Goal: Answer question/provide support

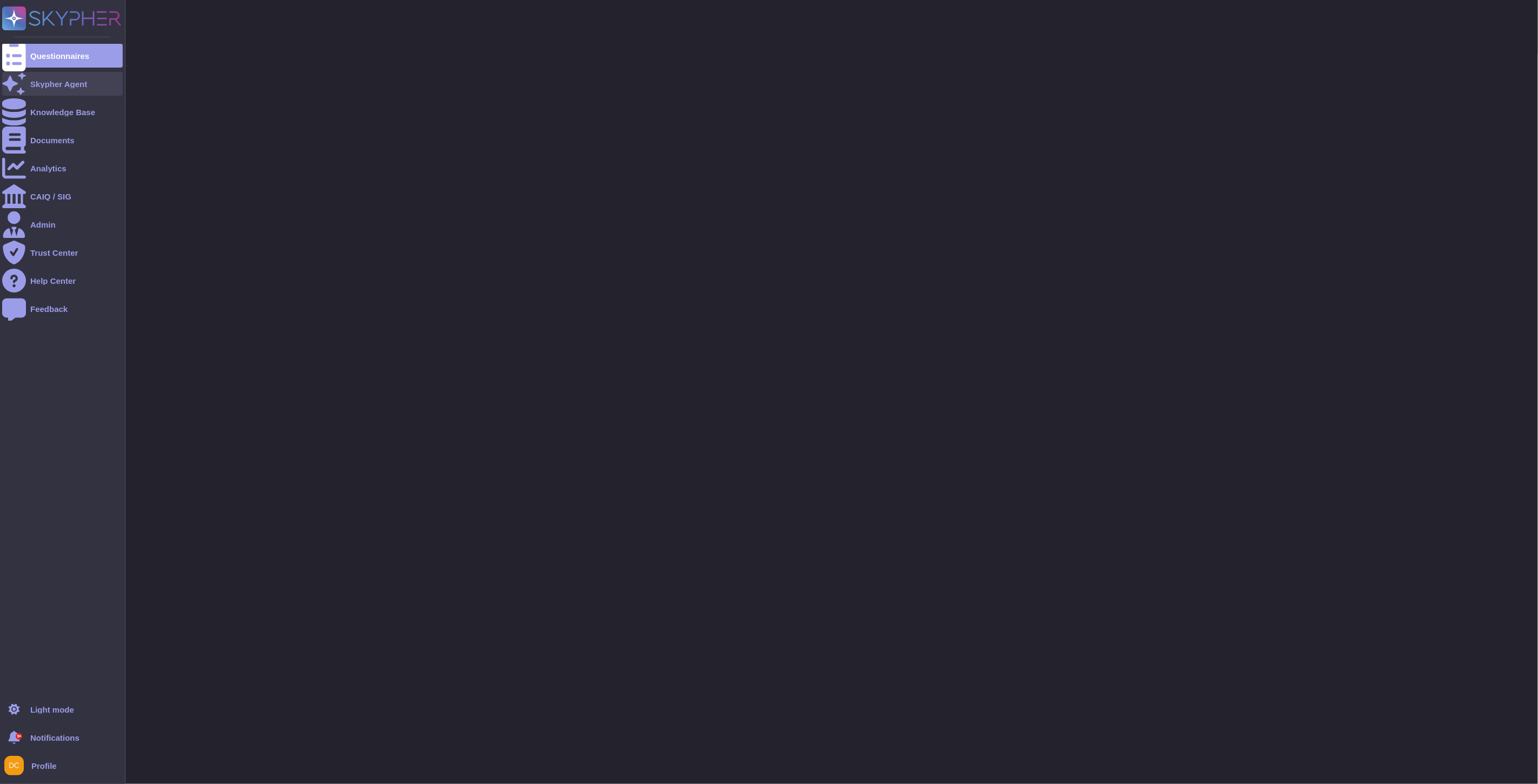
click at [13, 85] on icon at bounding box center [14, 84] width 24 height 24
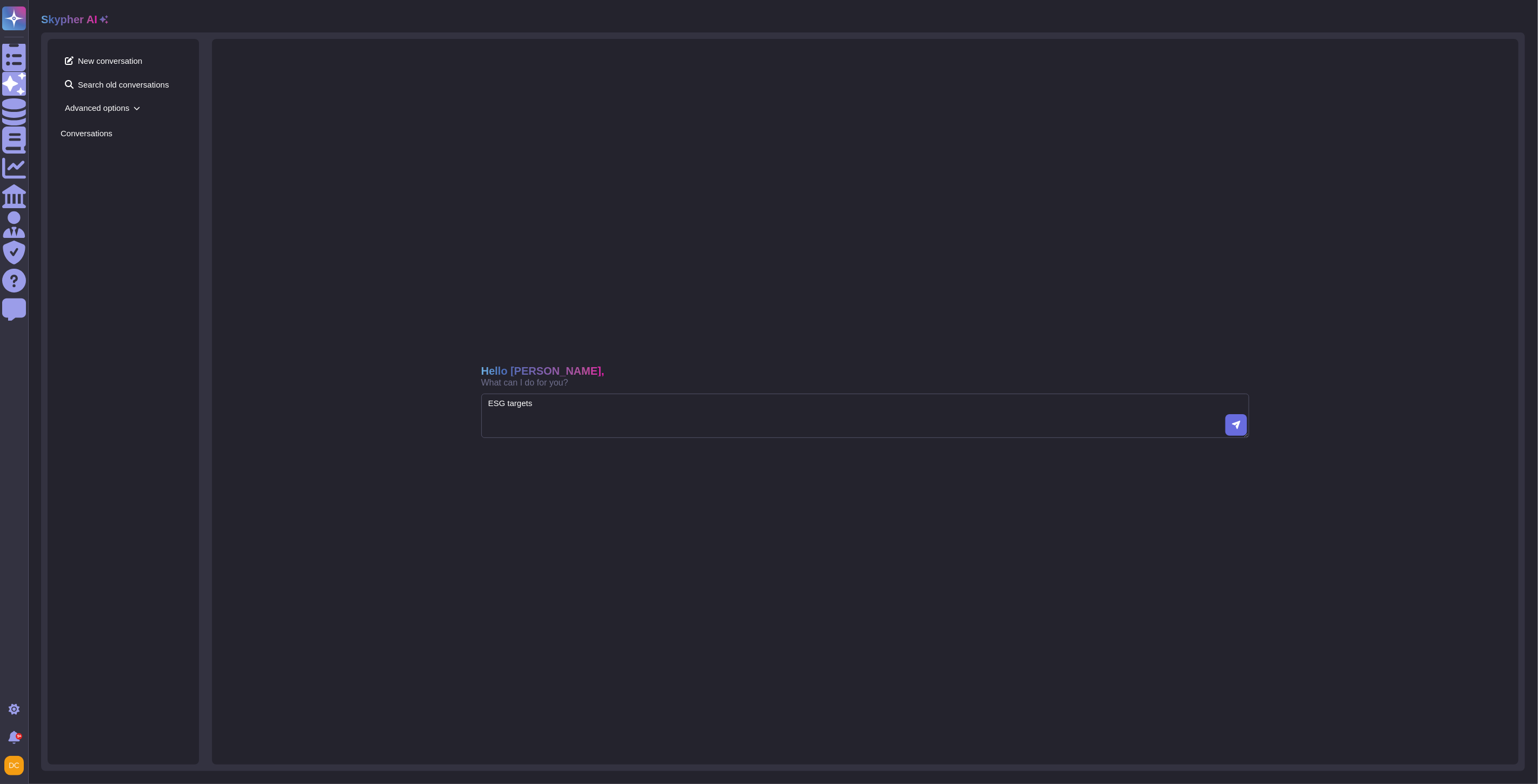
type textarea "ESG targets"
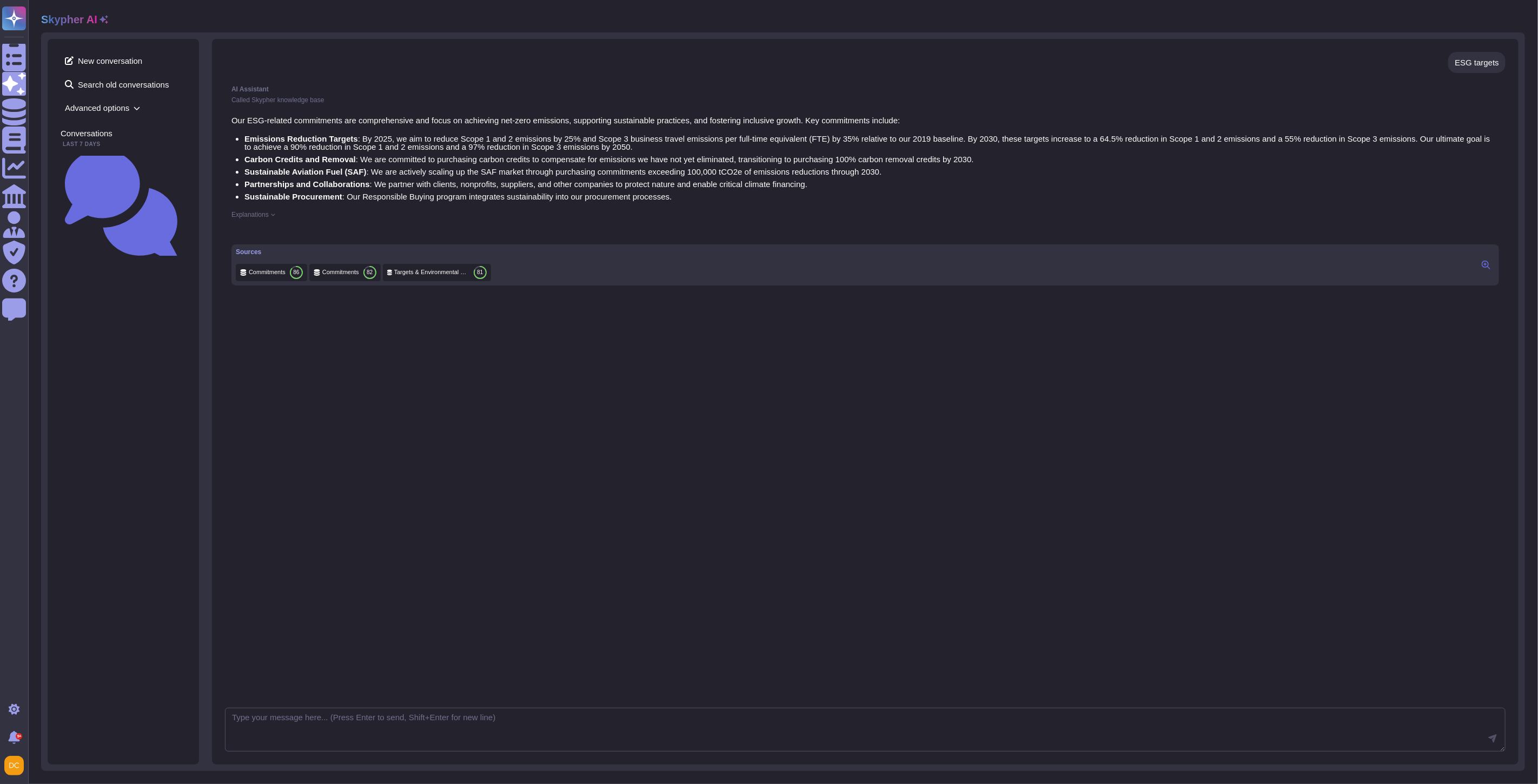
click at [436, 276] on span "Targets & Environmental Commiments" at bounding box center [432, 272] width 75 height 8
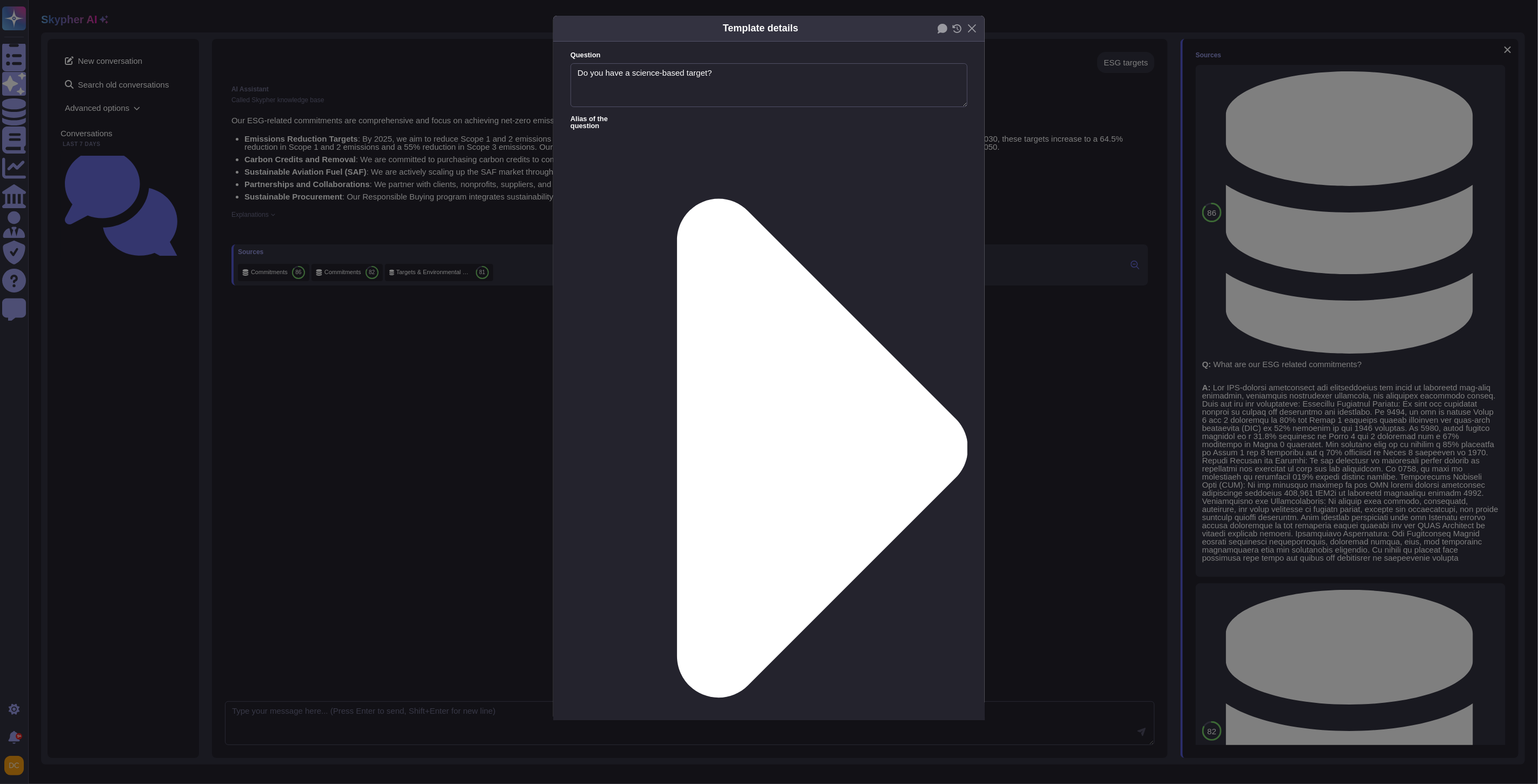
type textarea "Do you have a science-based target?"
type textarea "Yes, we have set science-based targets that are validated by the Science Based …"
click at [1361, 251] on div "Template details Question Do you have a science-based target? Alias of the ques…" at bounding box center [769, 392] width 1538 height 784
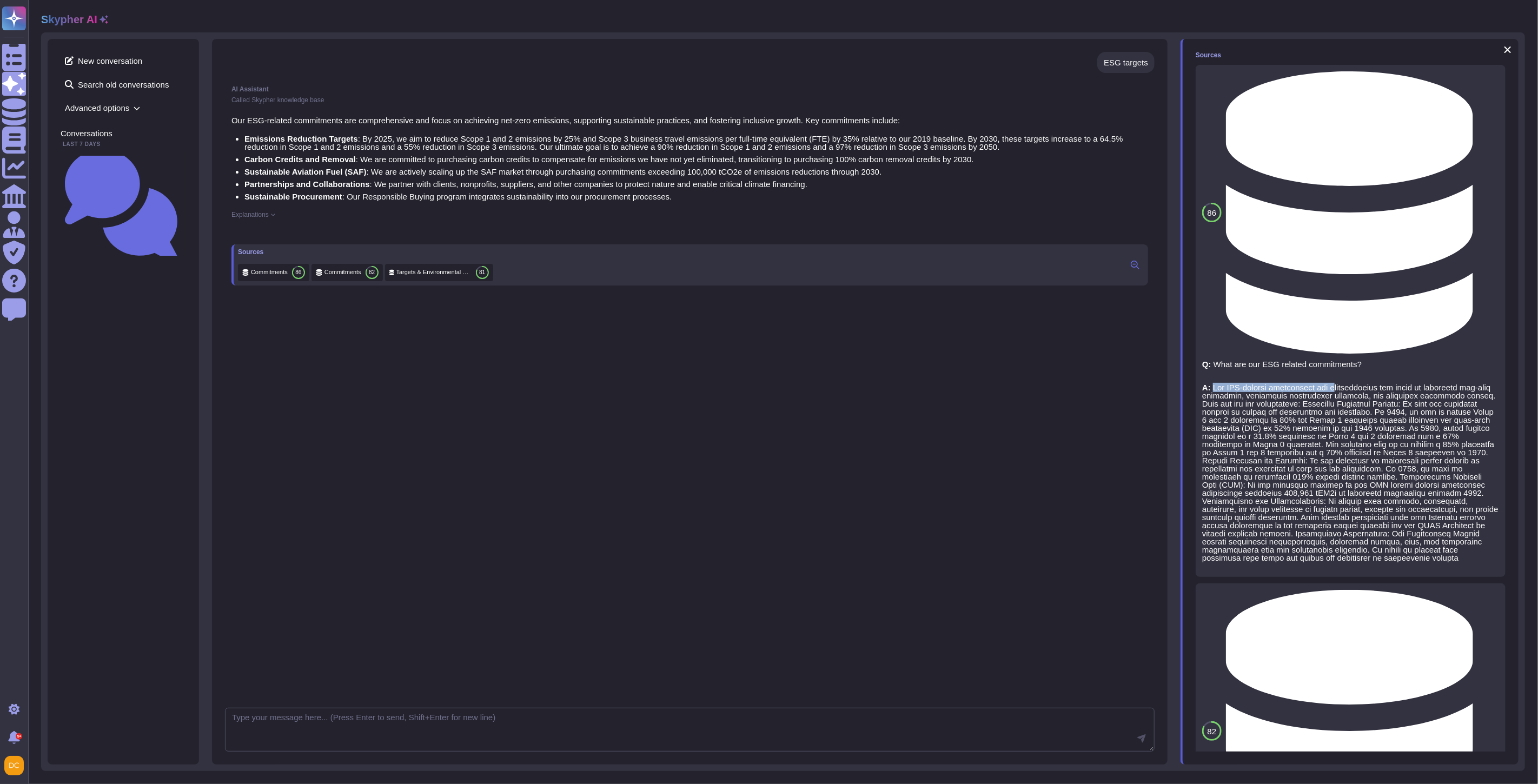
drag, startPoint x: 1214, startPoint y: 126, endPoint x: 1337, endPoint y: 125, distance: 123.0
click at [1340, 384] on p "A:" at bounding box center [1351, 473] width 297 height 179
click at [1335, 384] on p "A:" at bounding box center [1351, 473] width 297 height 179
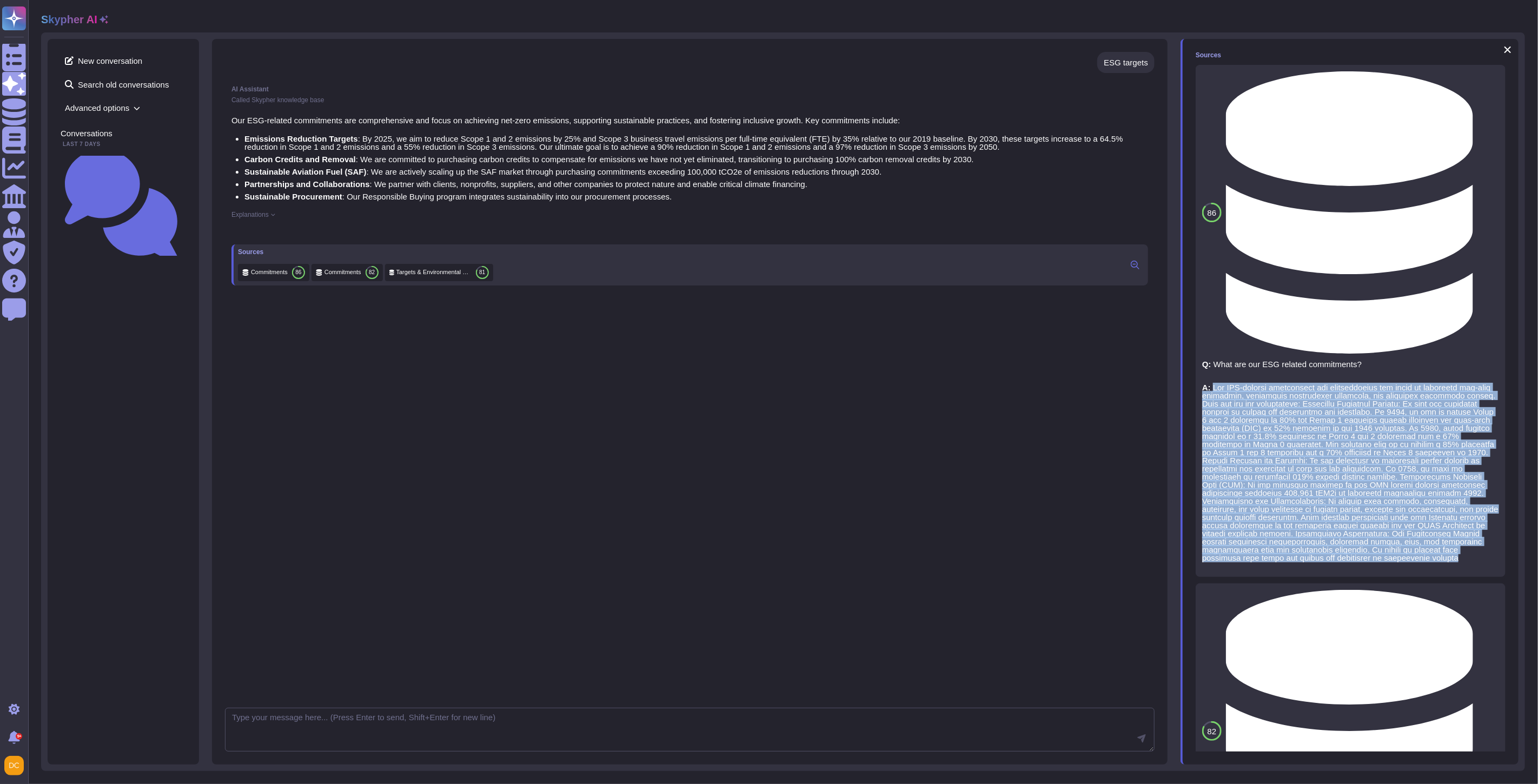
drag, startPoint x: 1212, startPoint y: 121, endPoint x: 1381, endPoint y: 294, distance: 241.8
click at [1381, 384] on p "A:" at bounding box center [1351, 473] width 297 height 179
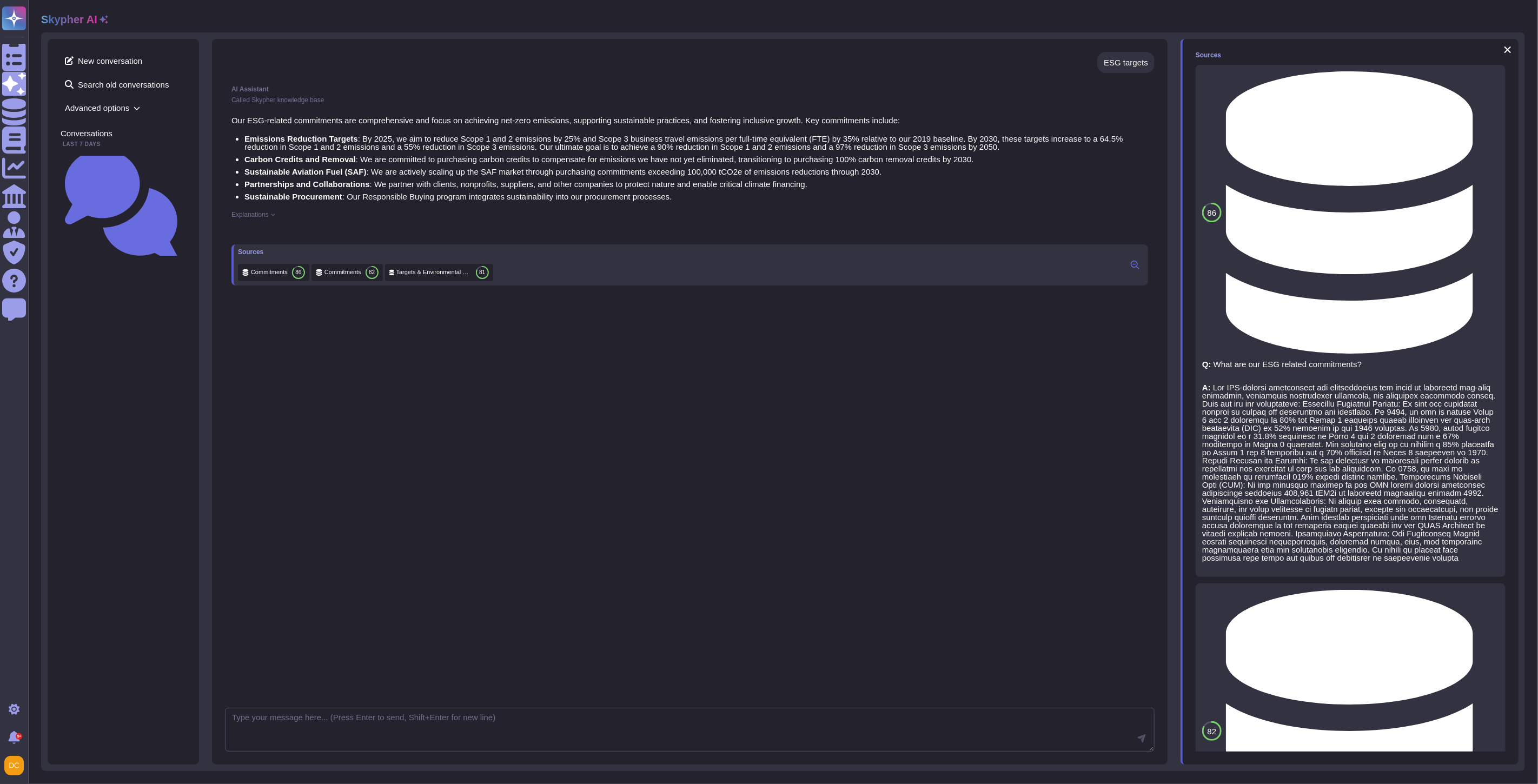
click at [452, 281] on div "Targets & Environmental Commiments 81" at bounding box center [439, 272] width 108 height 17
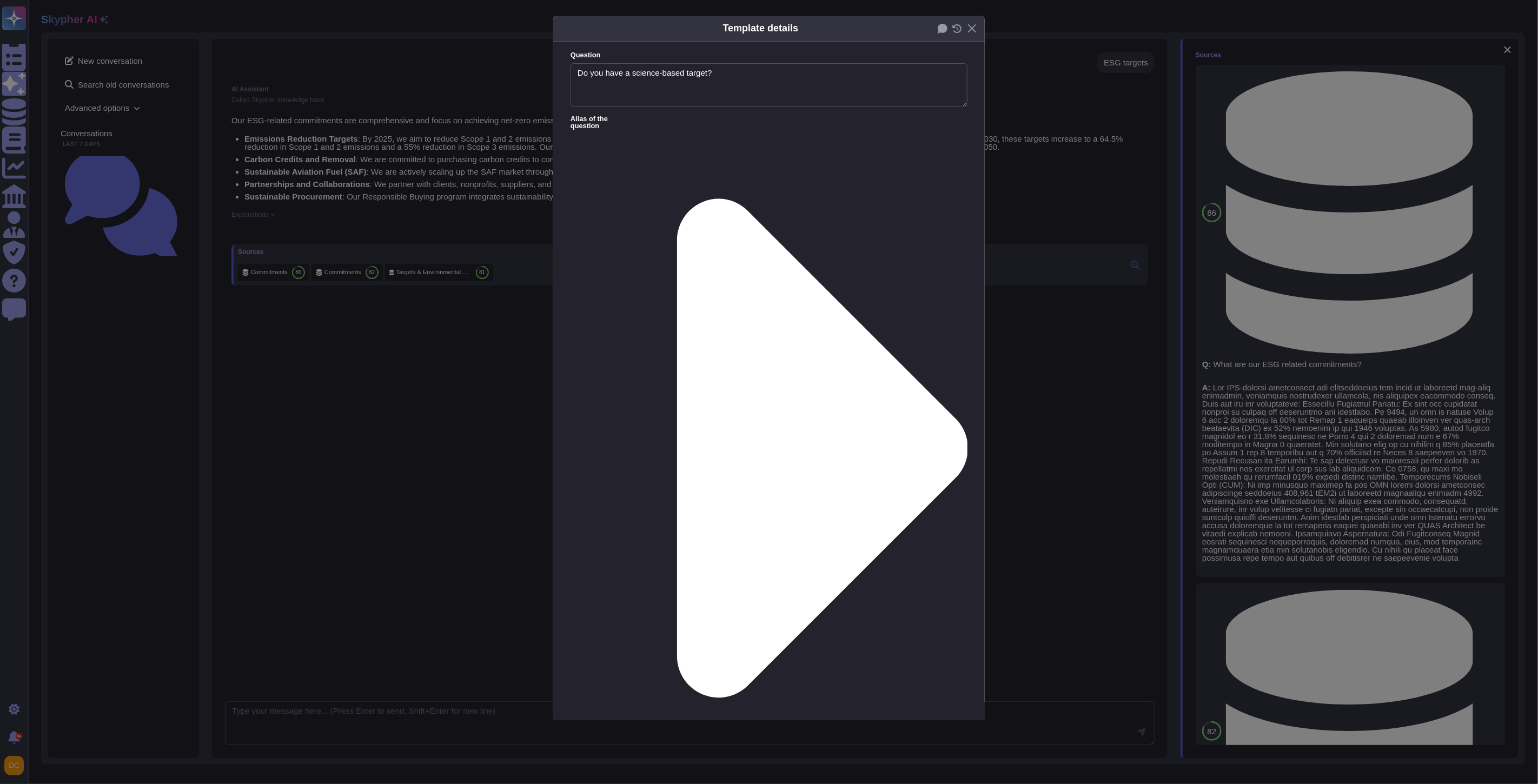
type textarea "Do you have a science-based target?"
type textarea "Yes, we have set science-based targets that are validated by the Science Based …"
click at [442, 279] on div "Template details Question Do you have a science-based target? Alias of the ques…" at bounding box center [769, 392] width 1538 height 784
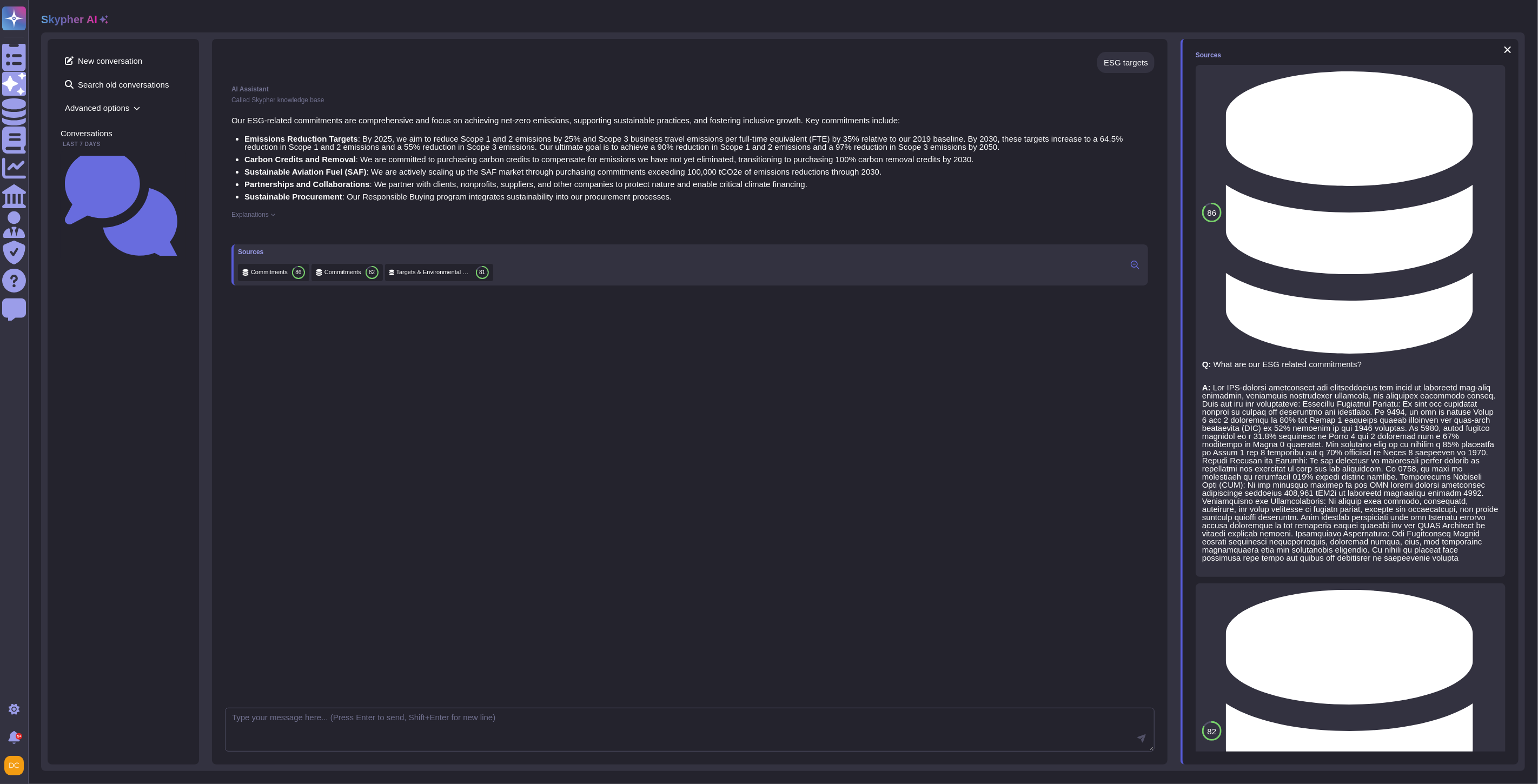
click at [416, 276] on span "Targets & Environmental Commiments" at bounding box center [434, 272] width 75 height 8
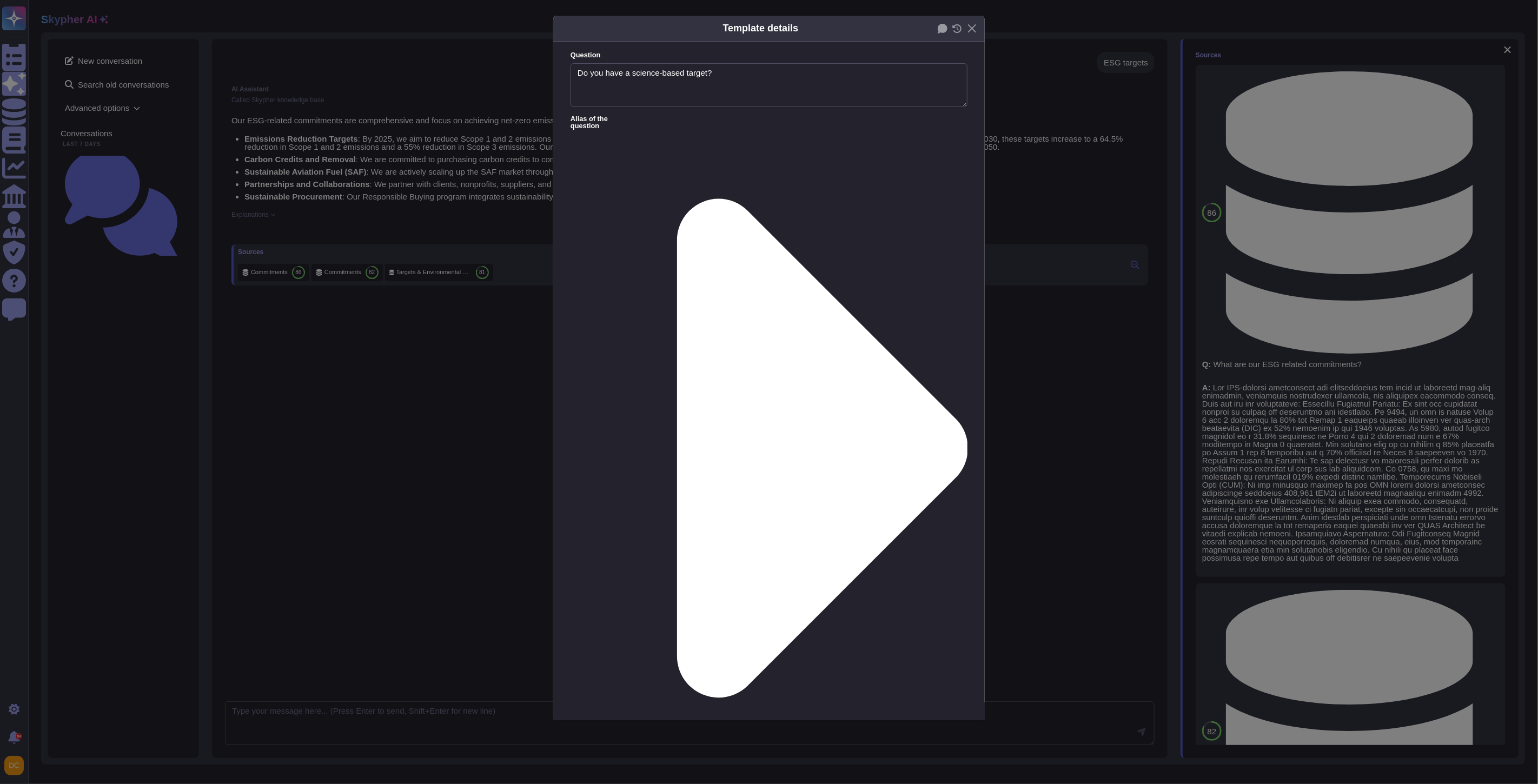
type textarea "Do you have a science-based target?"
type textarea "Yes, we have set science-based targets that are validated by the Science Based …"
click at [416, 278] on div "Template details Question Do you have a science-based target? Alias of the ques…" at bounding box center [769, 392] width 1538 height 784
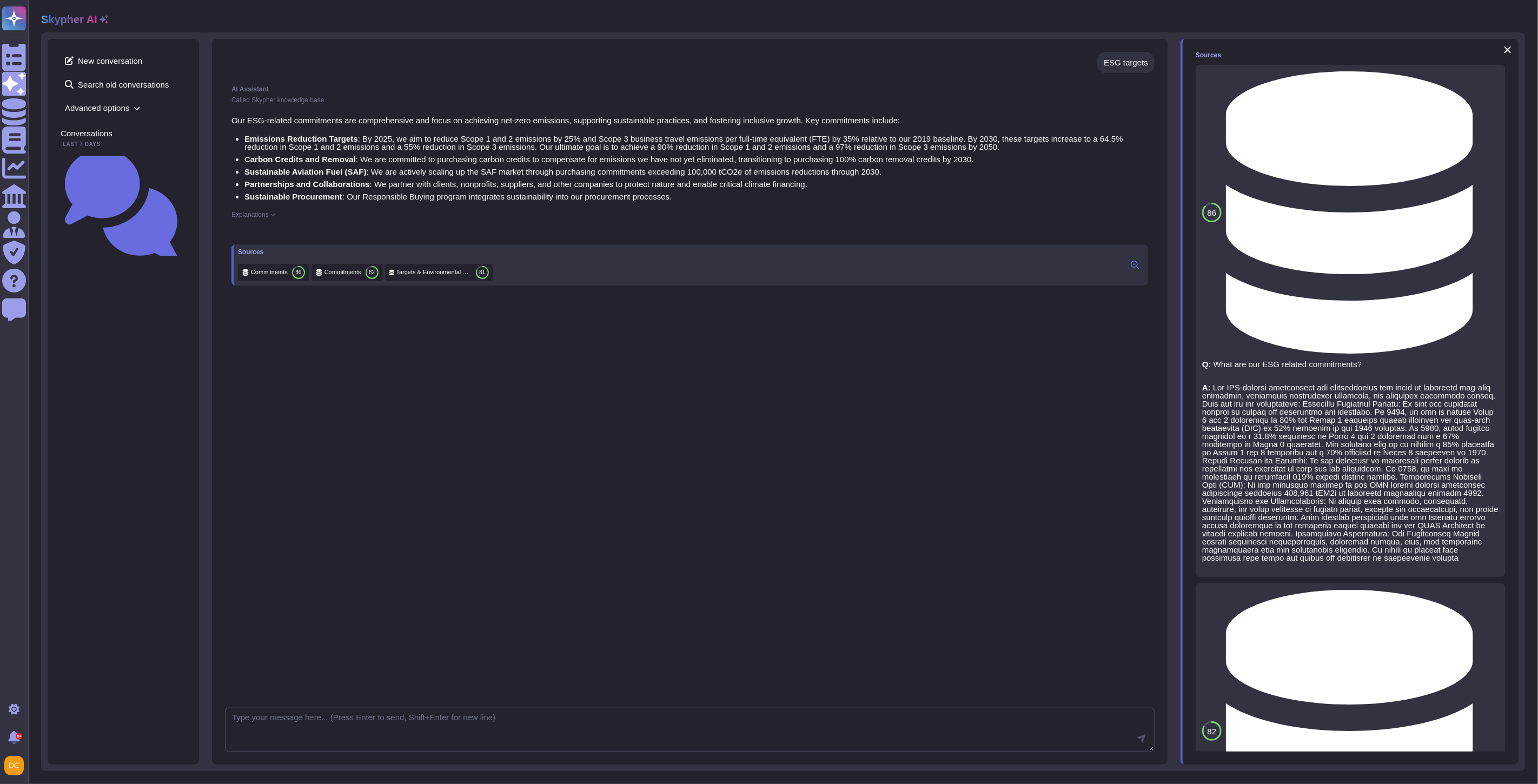
click at [417, 276] on span "Targets & Environmental Commiments" at bounding box center [434, 272] width 75 height 8
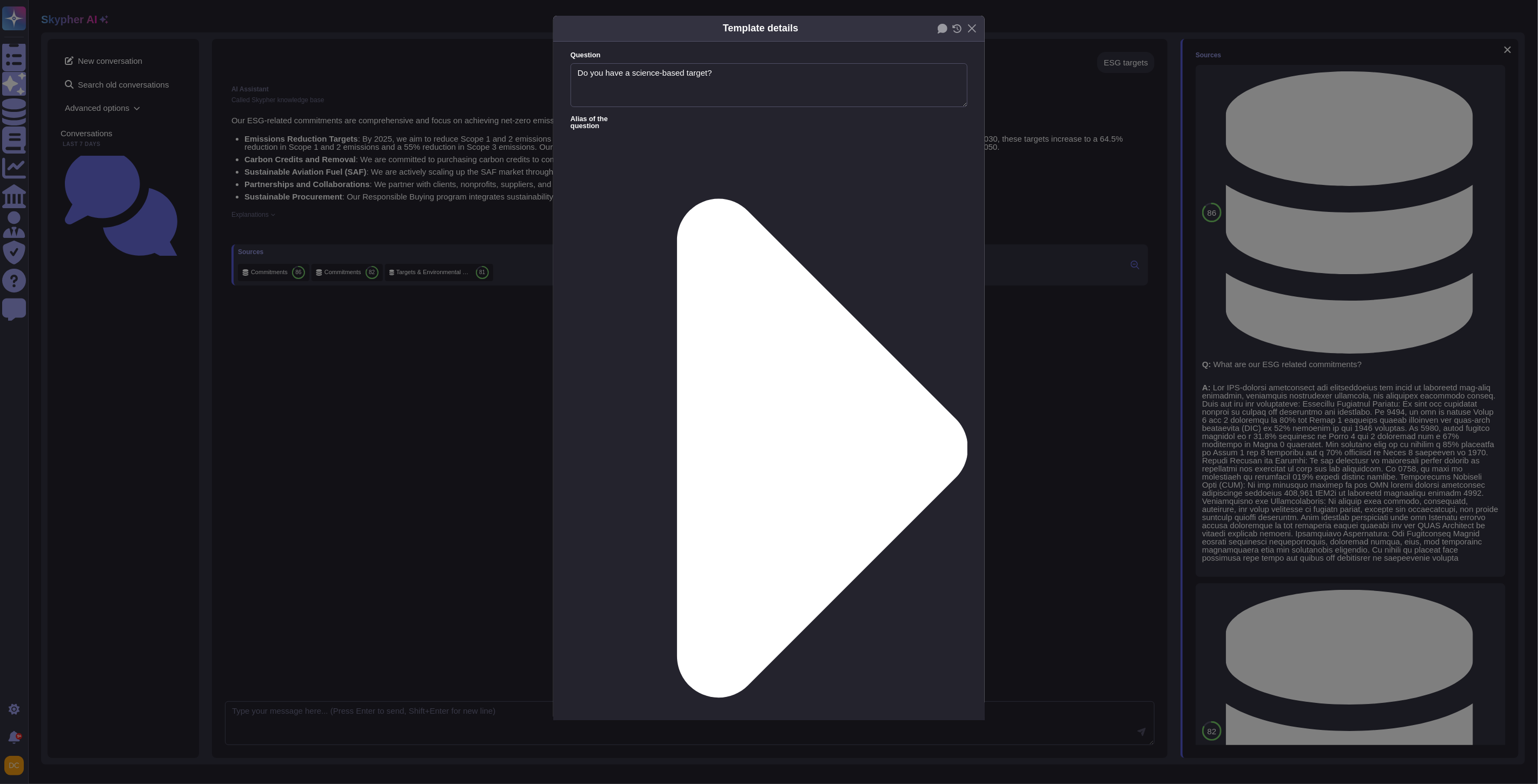
type textarea "Do you have a science-based target?"
type textarea "Yes, we have set science-based targets that are validated by the Science Based …"
click at [1411, 239] on div "Template details Question Do you have a science-based target? Alias of the ques…" at bounding box center [769, 392] width 1538 height 784
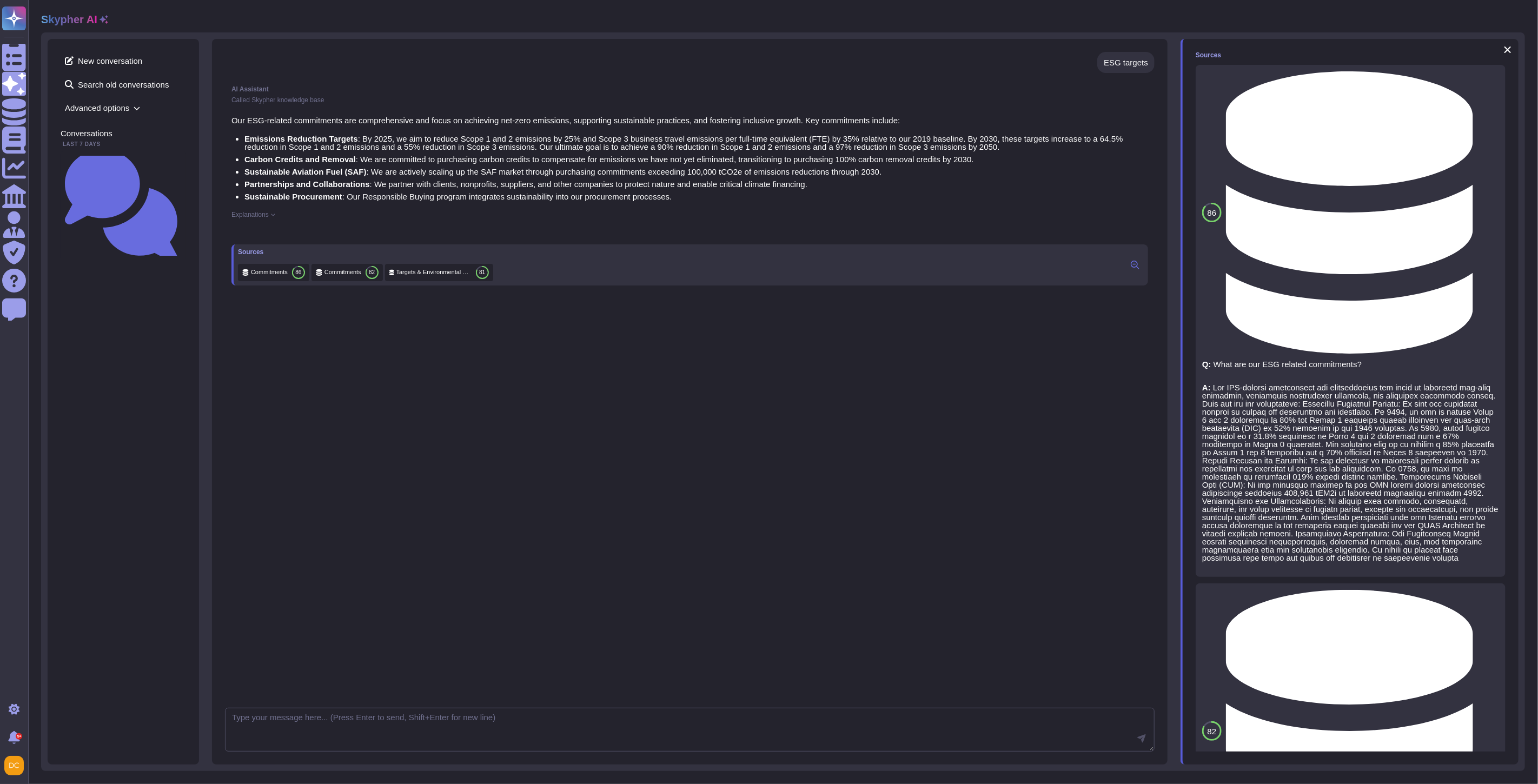
click at [1213, 384] on p "A:" at bounding box center [1351, 473] width 297 height 179
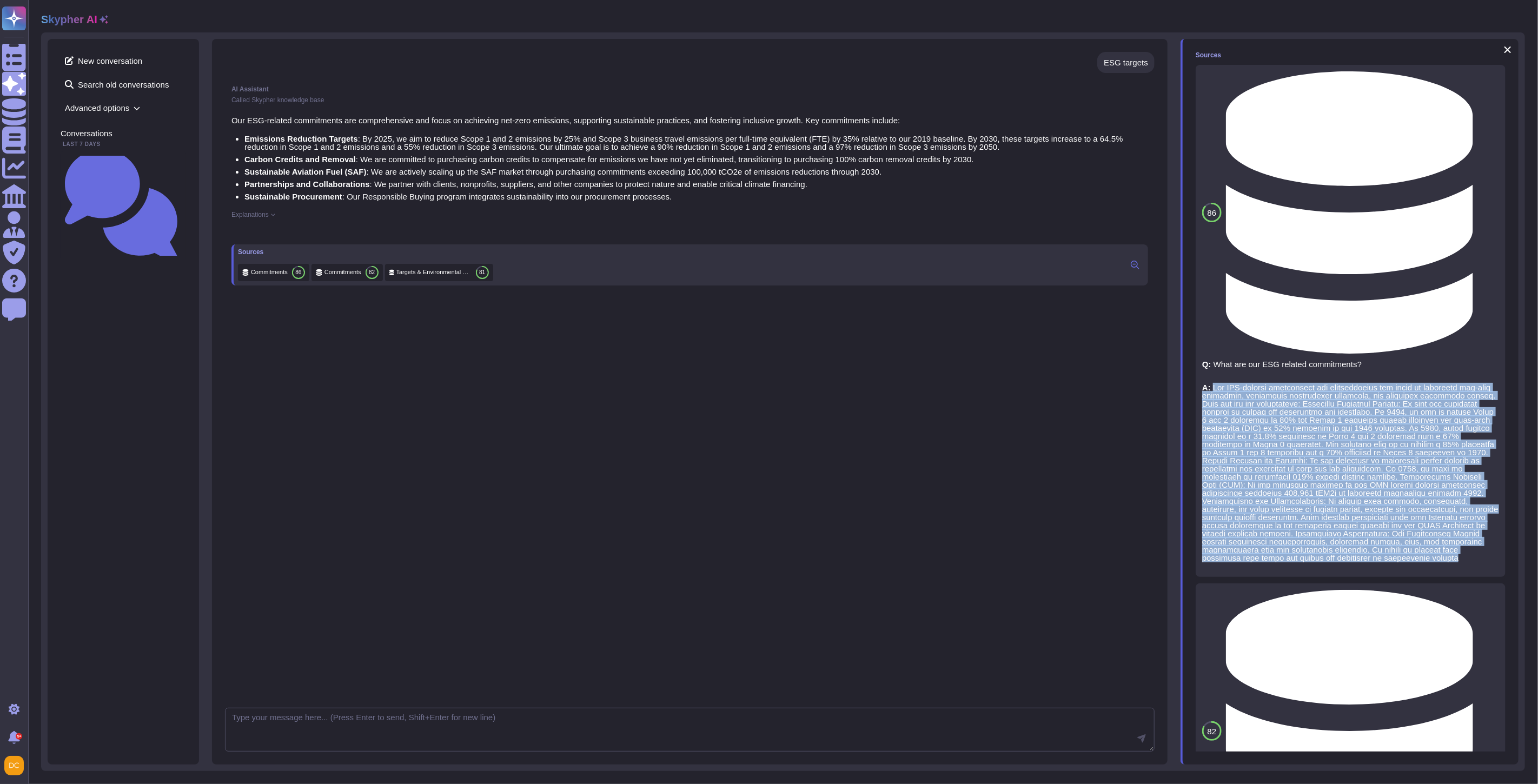
drag, startPoint x: 1212, startPoint y: 121, endPoint x: 1399, endPoint y: 296, distance: 256.1
click at [1399, 384] on p "A:" at bounding box center [1351, 473] width 297 height 179
copy p "Our ESG-related commitments are comprehensive and focus on achieving net-zero e…"
click at [732, 200] on li "Sustainable Procurement : Our Responsible Buying program integrates sustainabil…" at bounding box center [696, 196] width 904 height 8
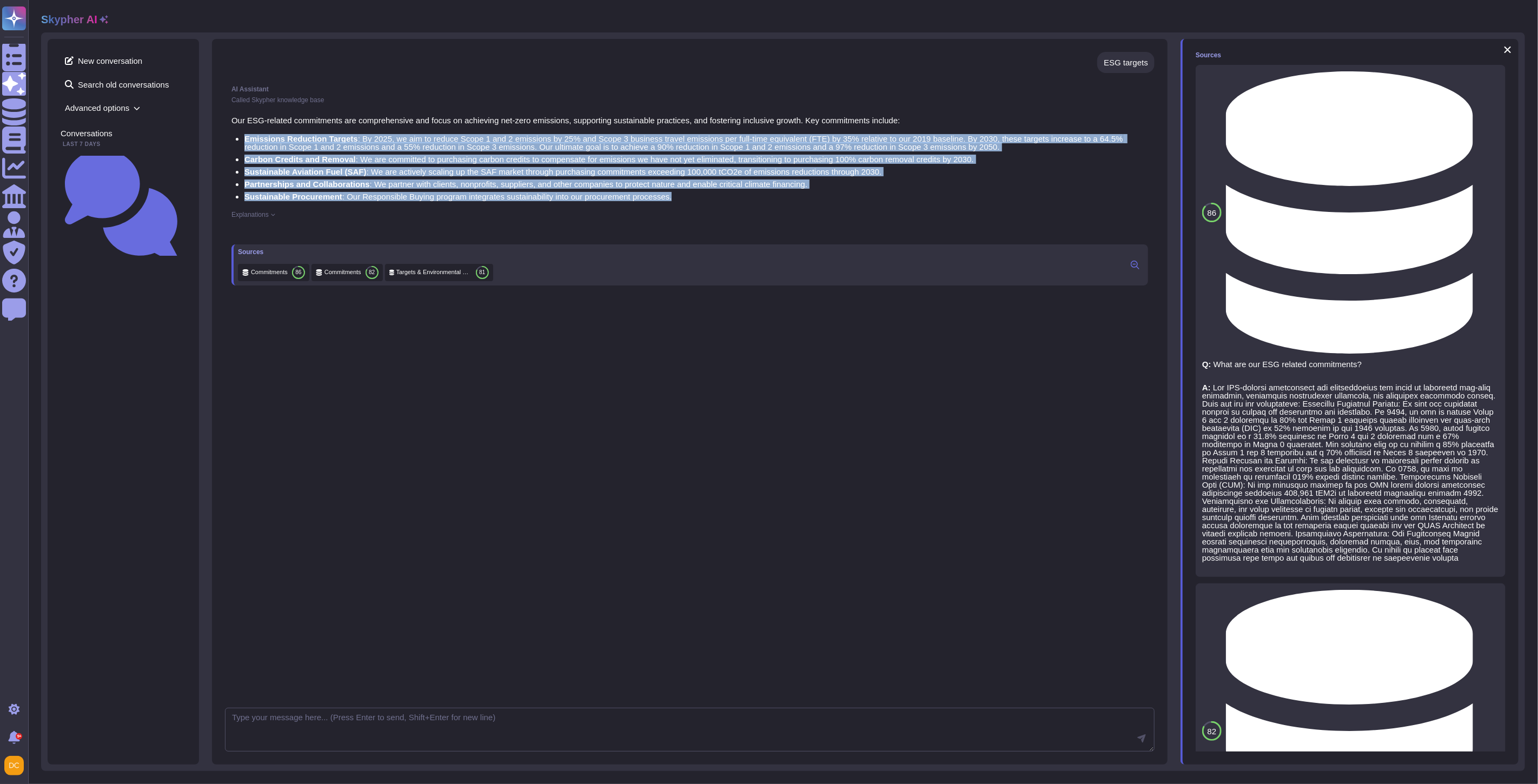
drag, startPoint x: 691, startPoint y: 204, endPoint x: 241, endPoint y: 138, distance: 454.8
click at [241, 138] on div "Our ESG-related commitments are comprehensive and focus on achieving net-zero e…" at bounding box center [689, 161] width 917 height 91
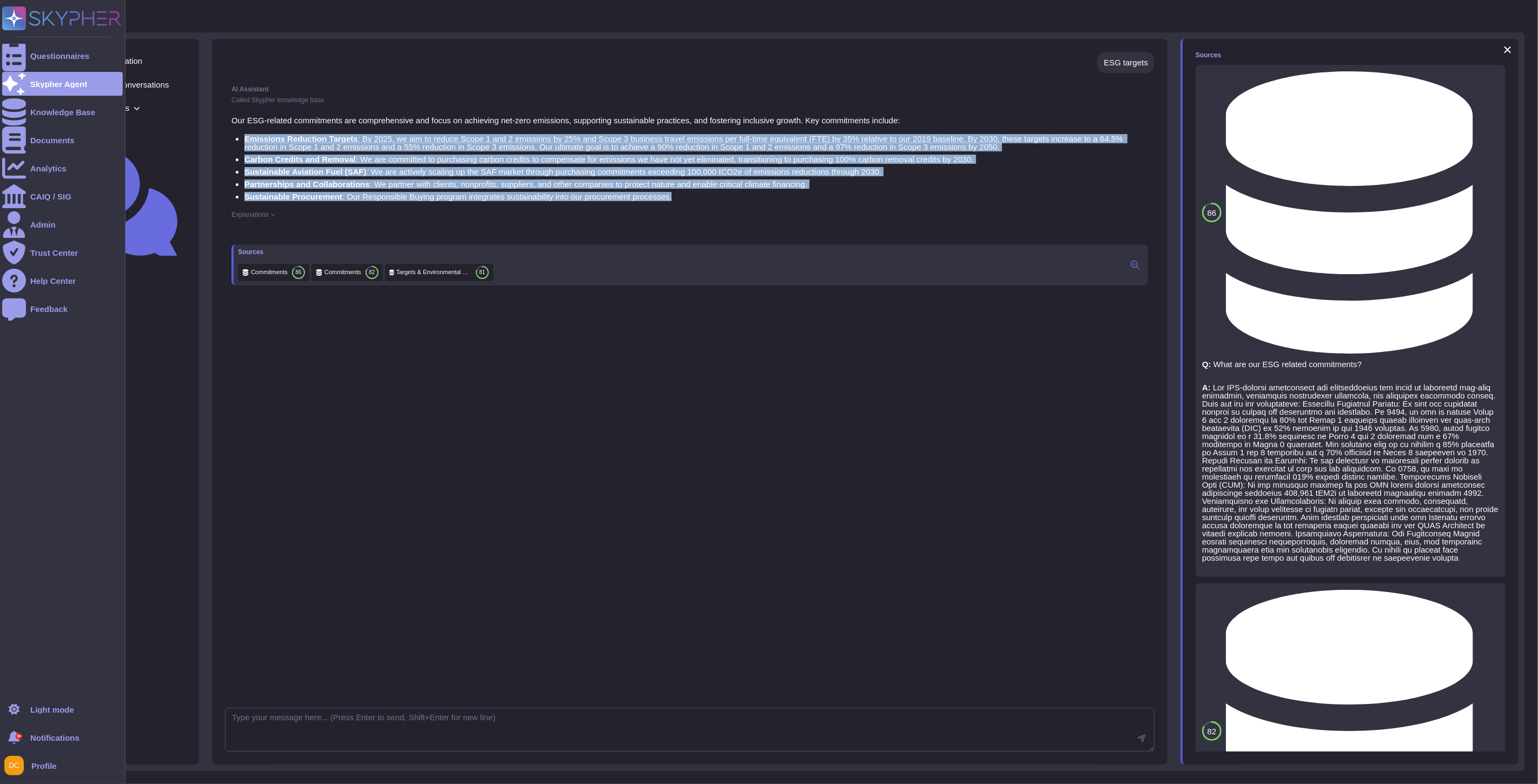
copy ul "Emissions Reduction Targets : By 2025, we aim to reduce Scope 1 and 2 emissions…"
click at [17, 47] on div at bounding box center [14, 56] width 24 height 24
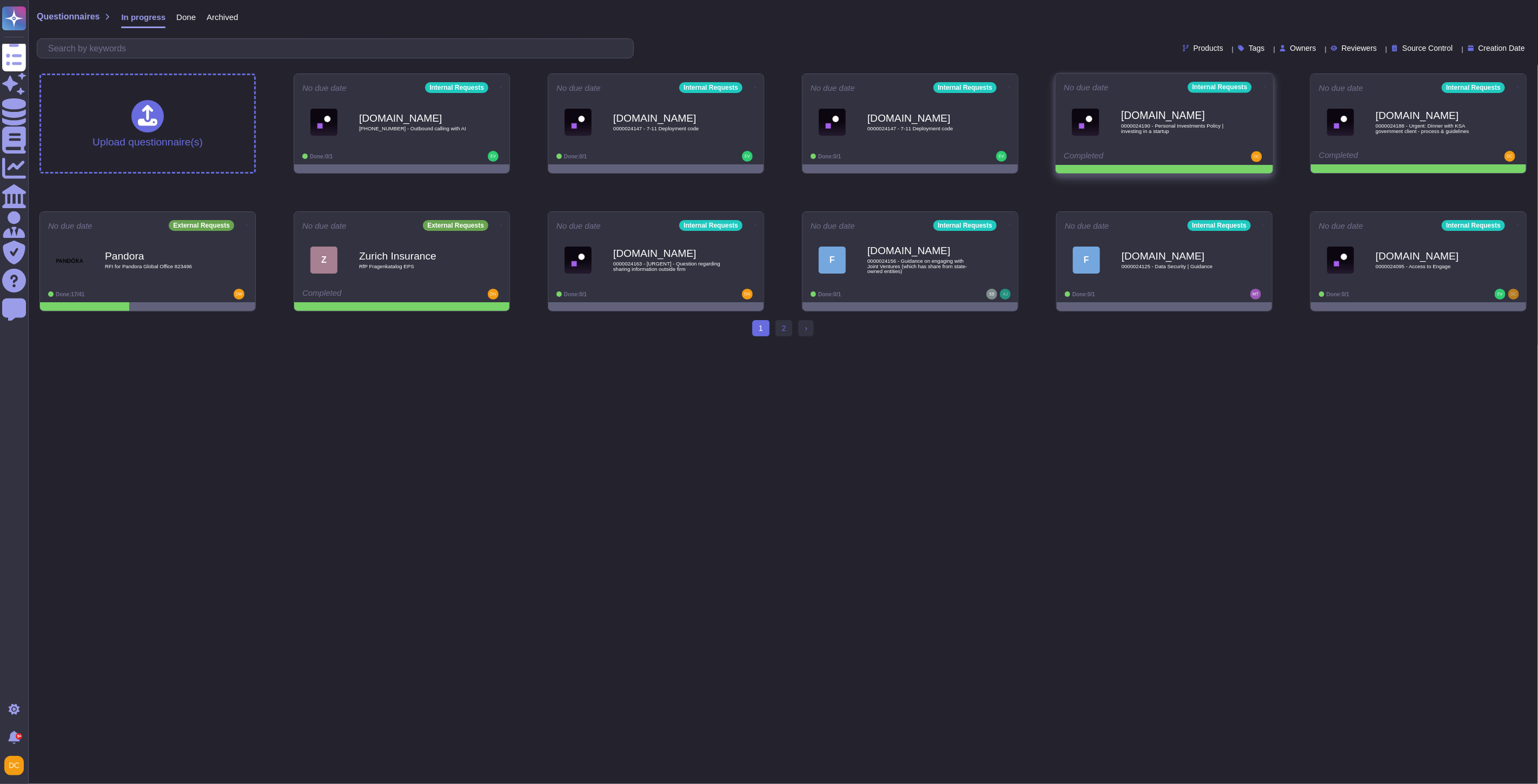
click at [1264, 87] on icon at bounding box center [1264, 87] width 2 height 2
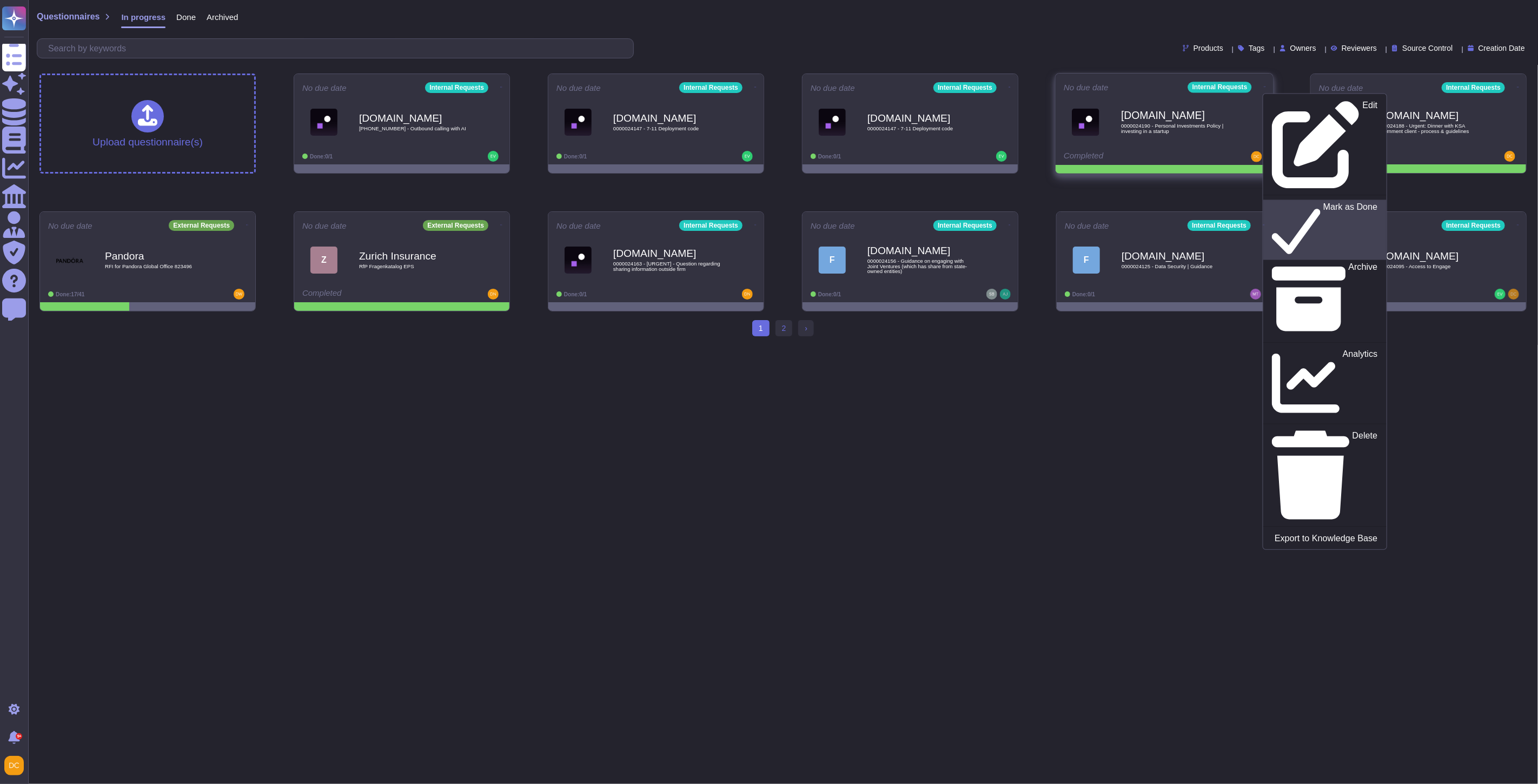
click at [1324, 203] on p "Mark as Done" at bounding box center [1351, 231] width 54 height 55
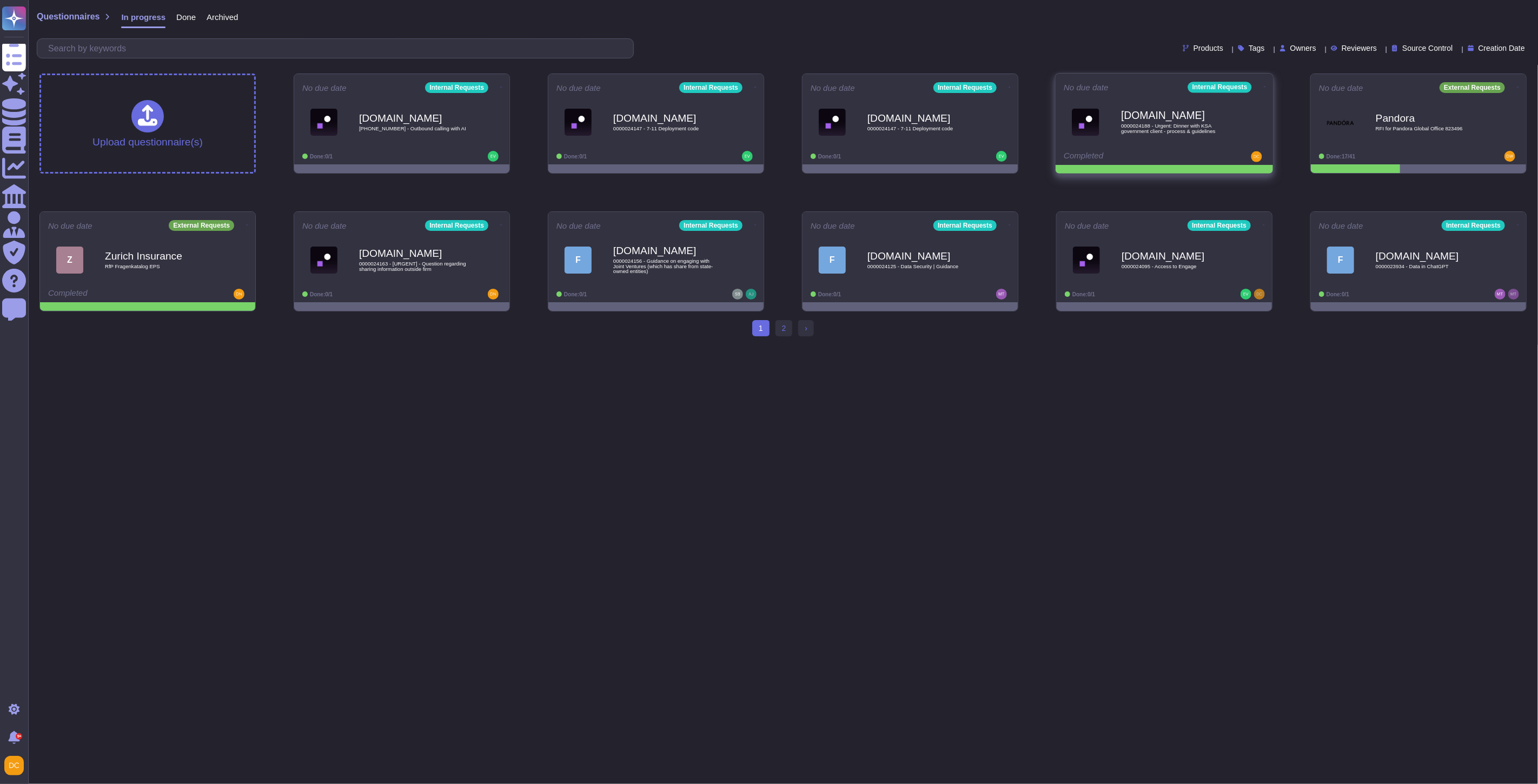
click at [1264, 88] on icon at bounding box center [1264, 87] width 2 height 2
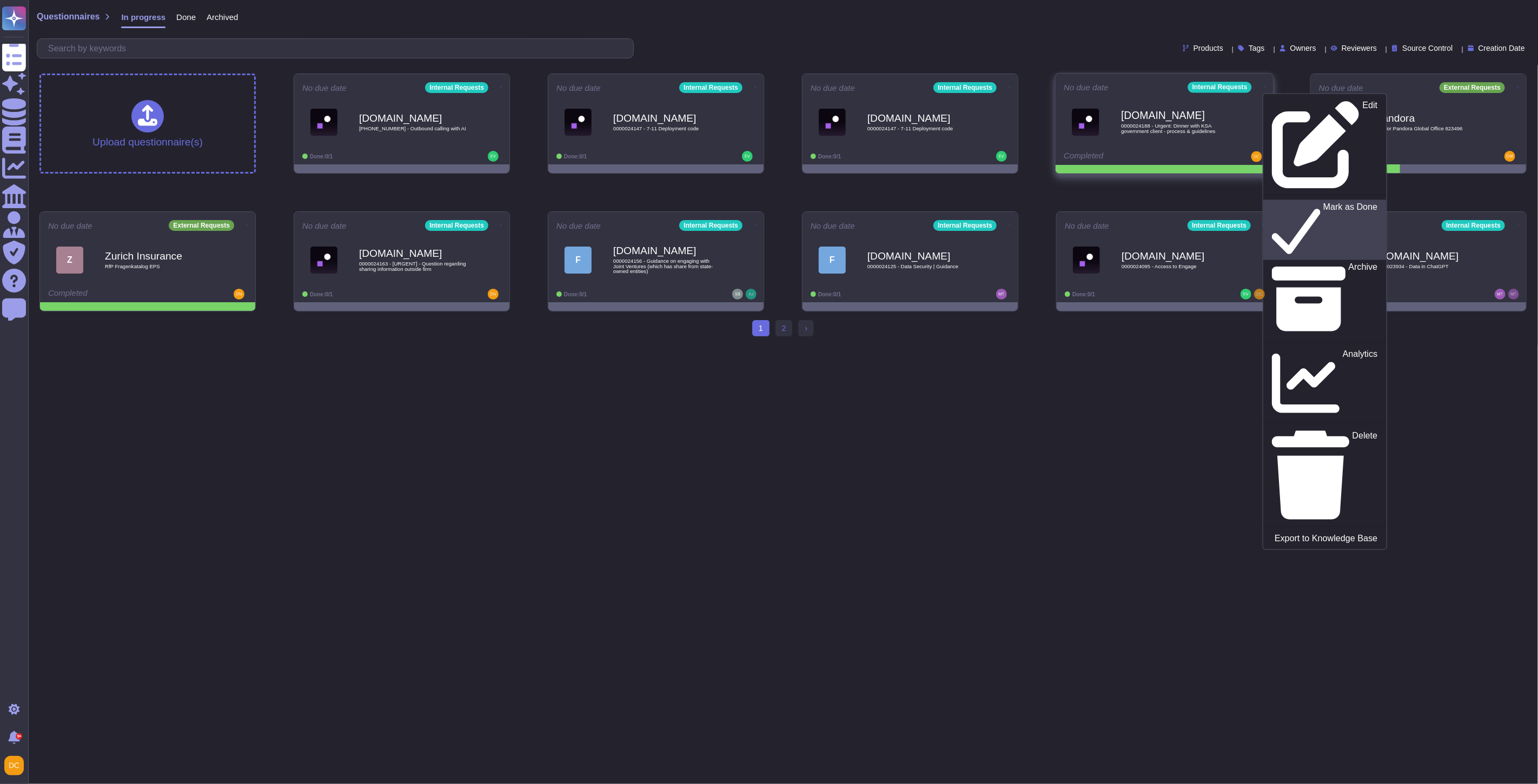
click at [1324, 203] on p "Mark as Done" at bounding box center [1351, 231] width 54 height 55
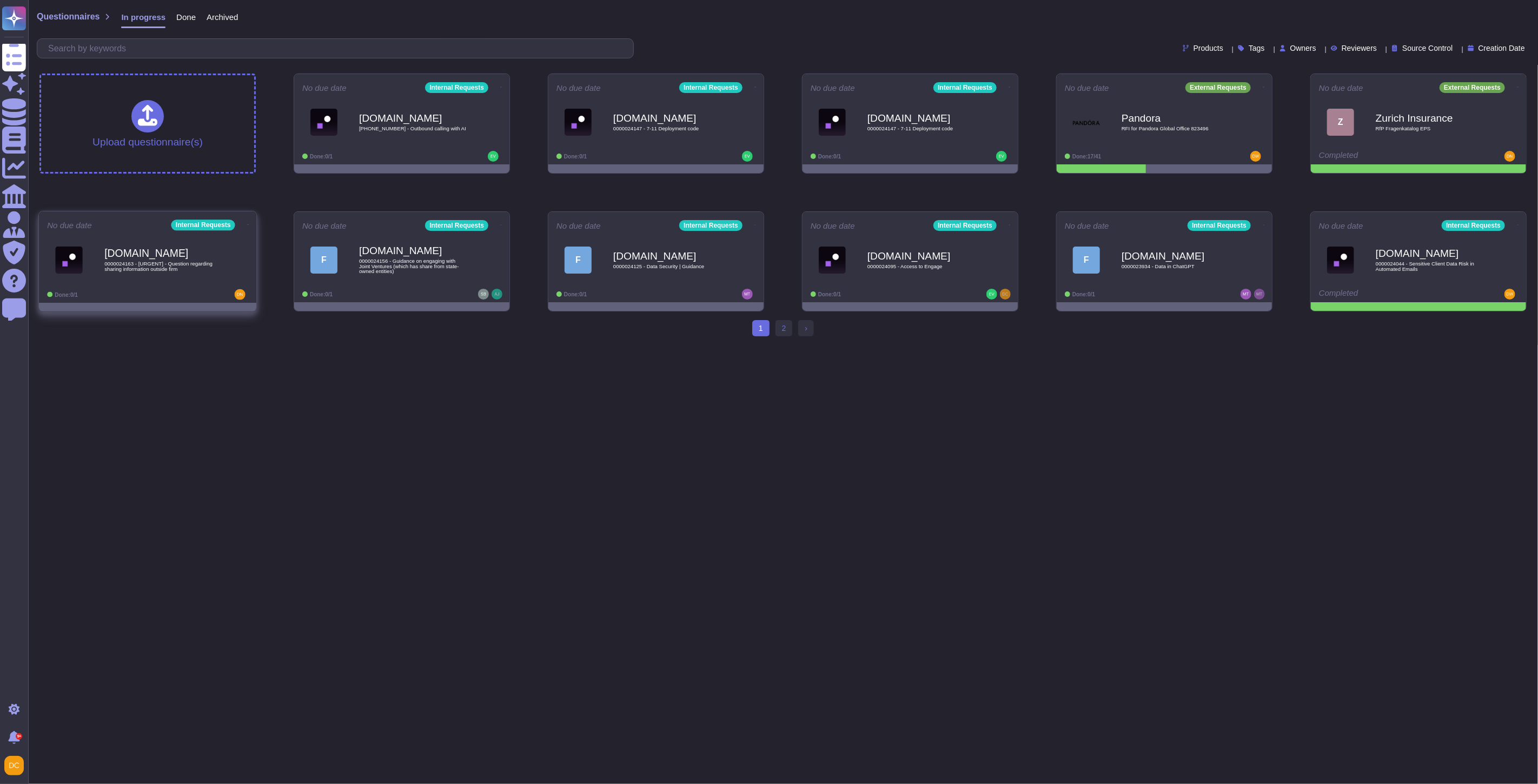
click at [149, 274] on div "[DOMAIN_NAME] 0000024163 - [URGENT] - Question regarding sharing information ou…" at bounding box center [159, 260] width 109 height 44
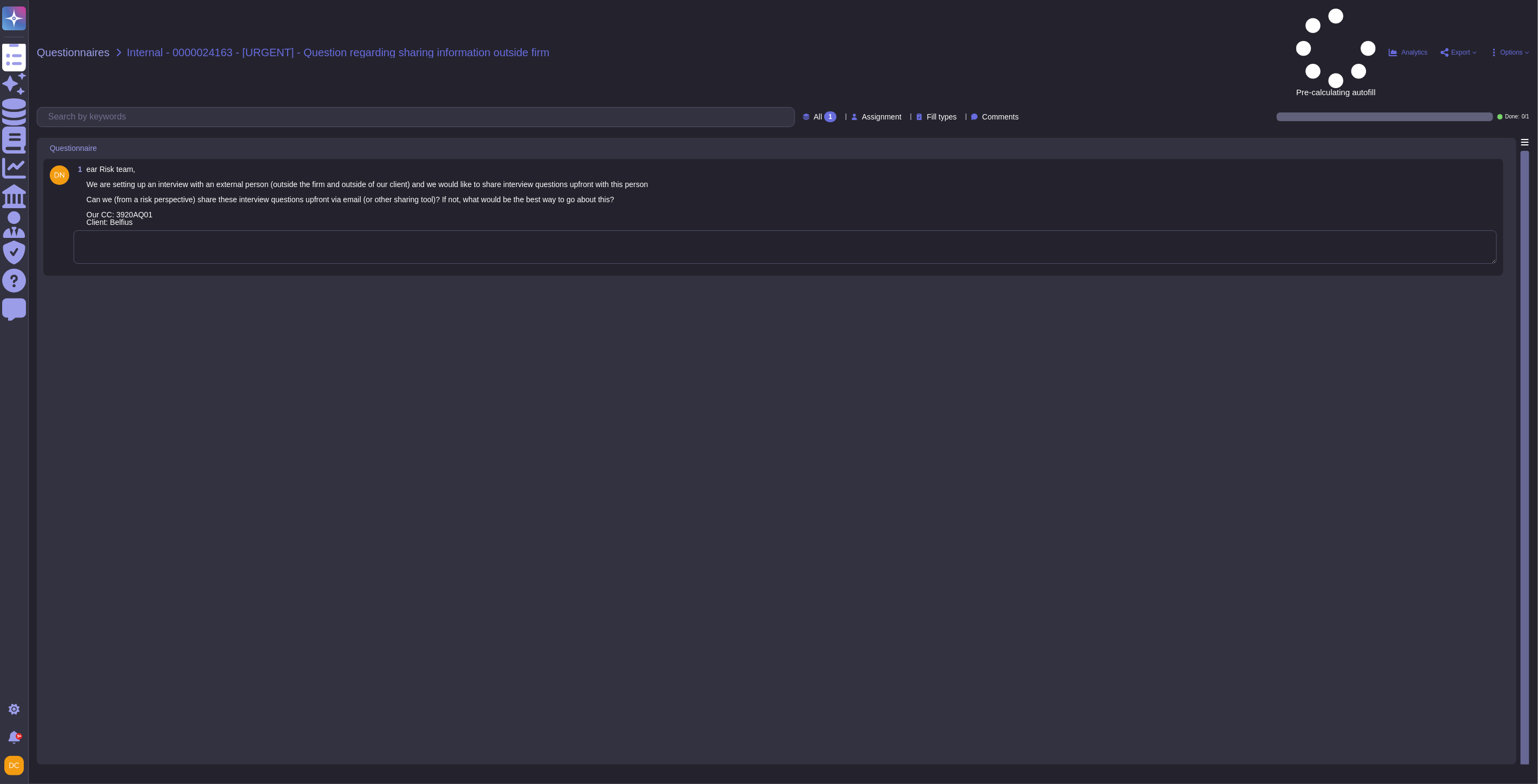
click at [173, 231] on textarea at bounding box center [786, 247] width 1424 height 34
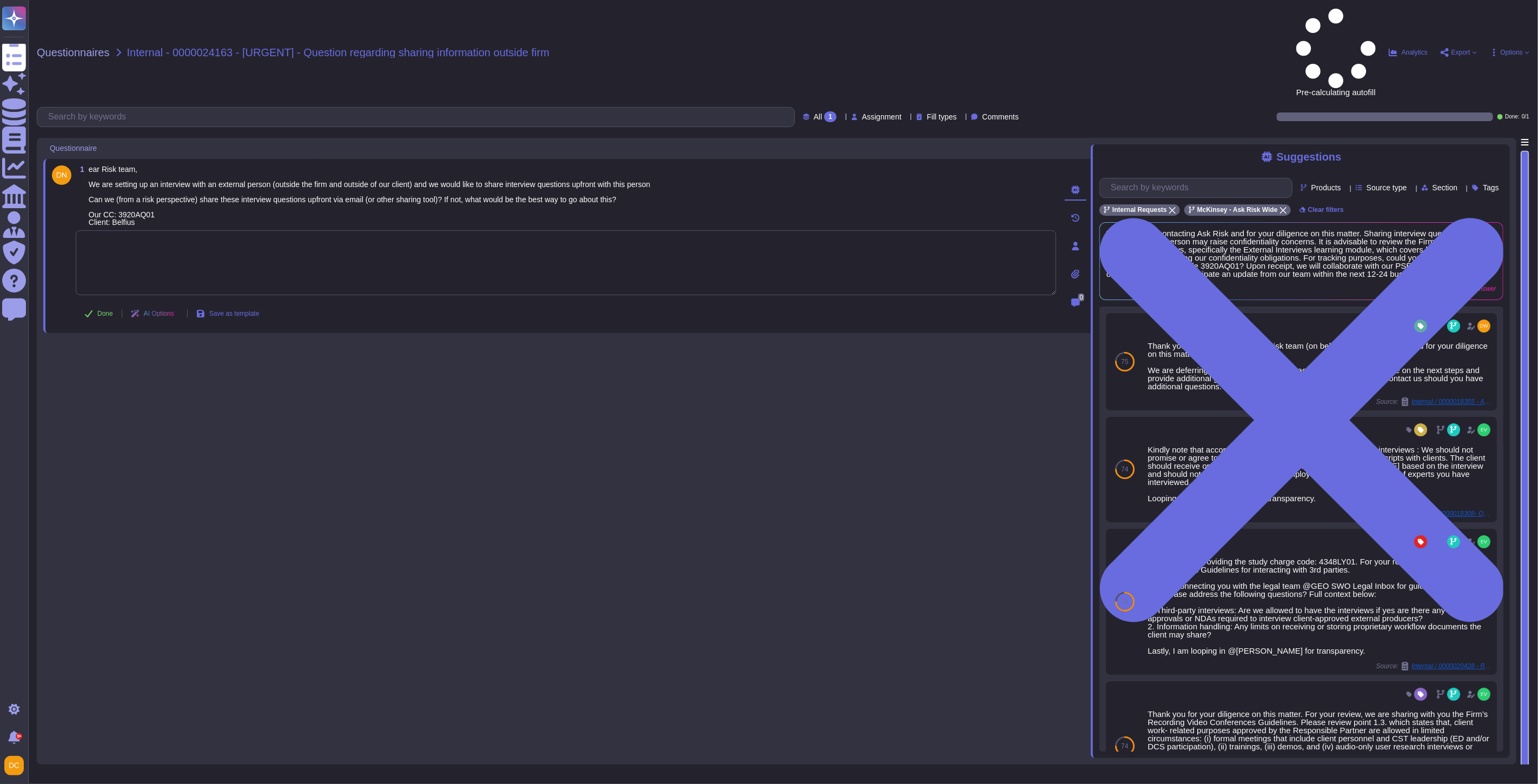
click at [99, 165] on span "ear Risk team, We are setting up an interview with an external person (outside …" at bounding box center [369, 196] width 562 height 62
click at [123, 165] on span "ear Risk team, We are setting up an interview with an external person (outside …" at bounding box center [369, 196] width 562 height 62
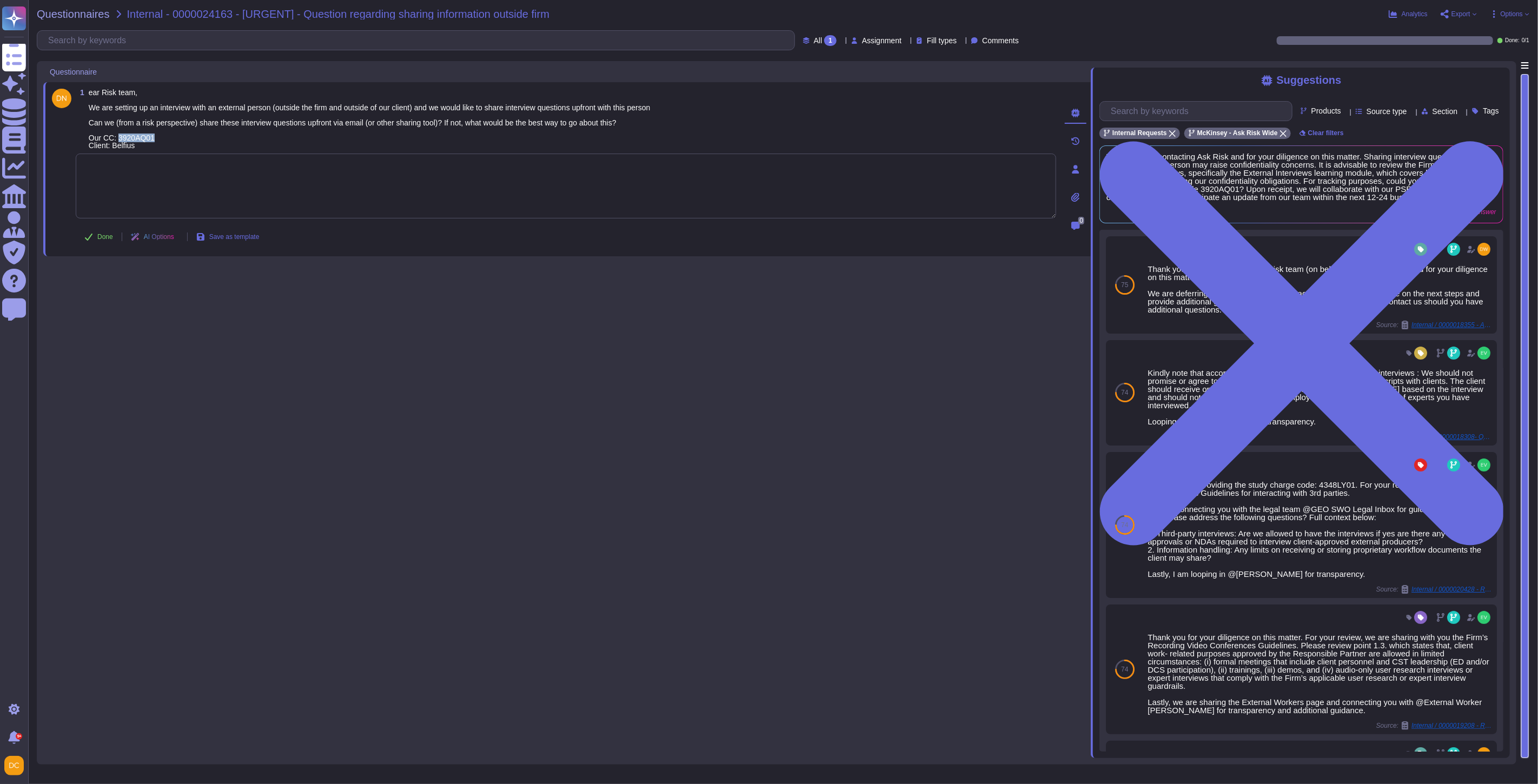
click at [123, 139] on span "ear Risk team, We are setting up an interview with an external person (outside …" at bounding box center [369, 119] width 562 height 62
copy span "3920AQ01"
click at [266, 111] on span "ear Risk team, We are setting up an interview with an external person (outside …" at bounding box center [369, 119] width 562 height 62
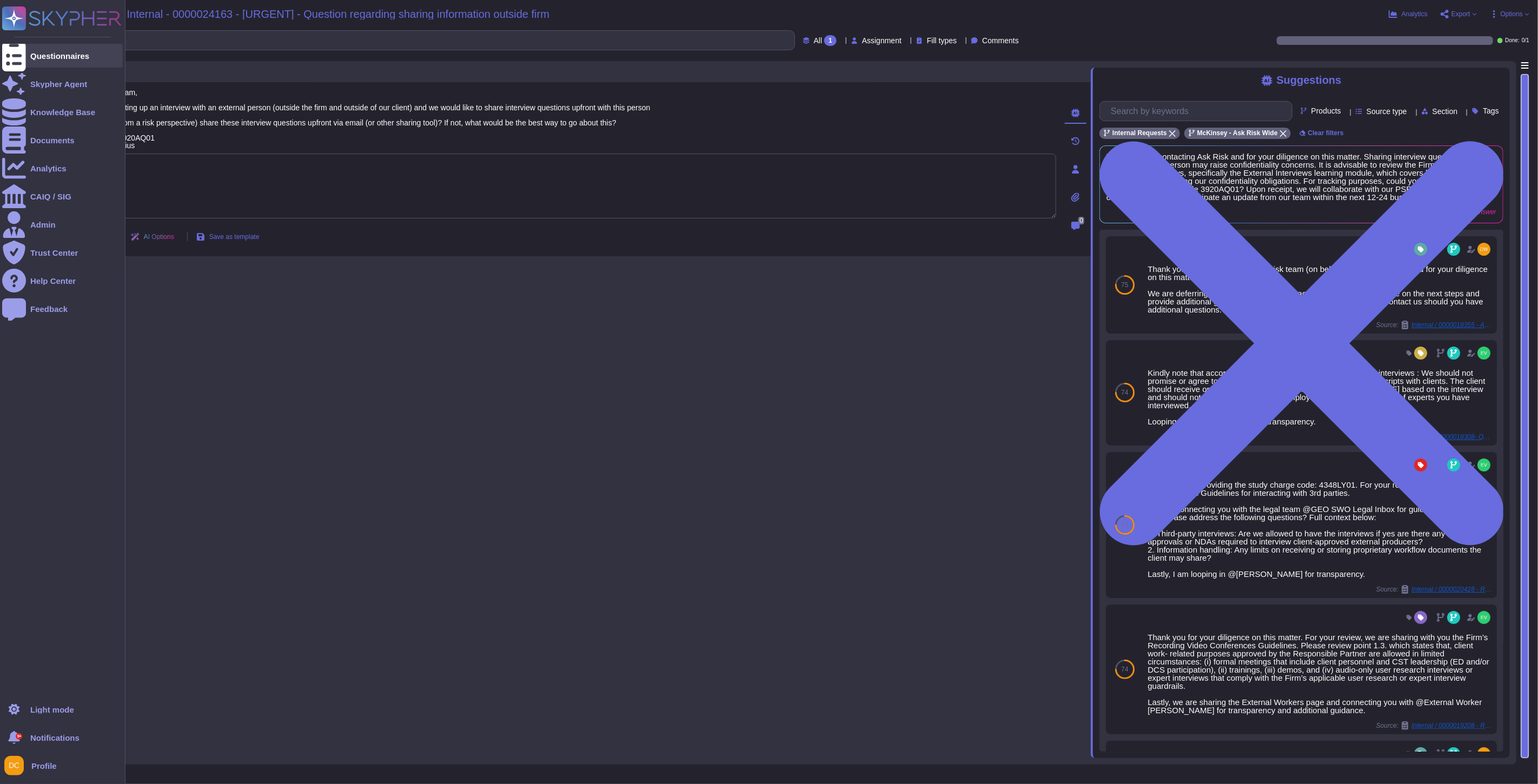
click at [21, 62] on div at bounding box center [14, 56] width 24 height 24
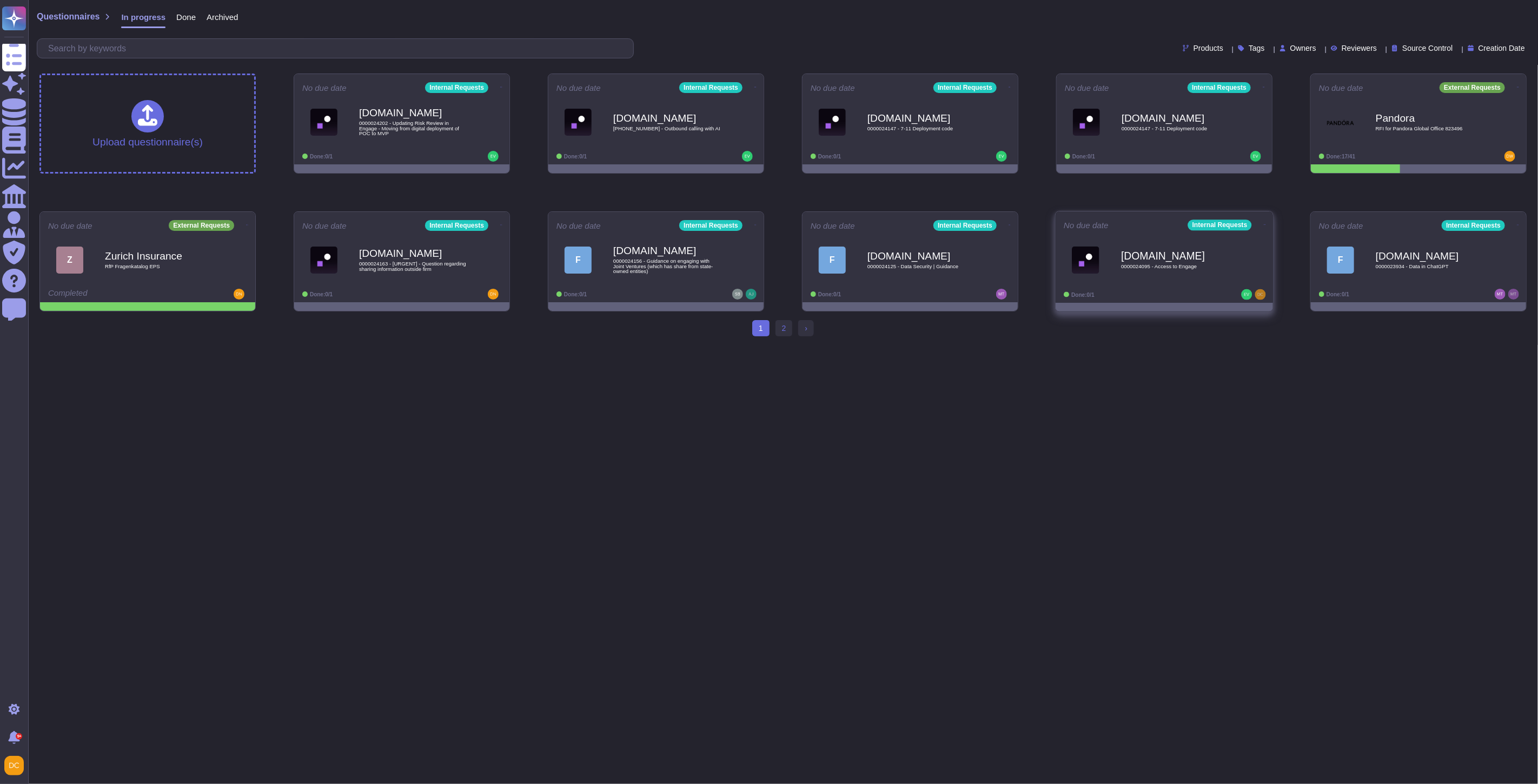
click at [1159, 271] on div "[DOMAIN_NAME] 0000024095 - Access to Engage" at bounding box center [1176, 260] width 109 height 44
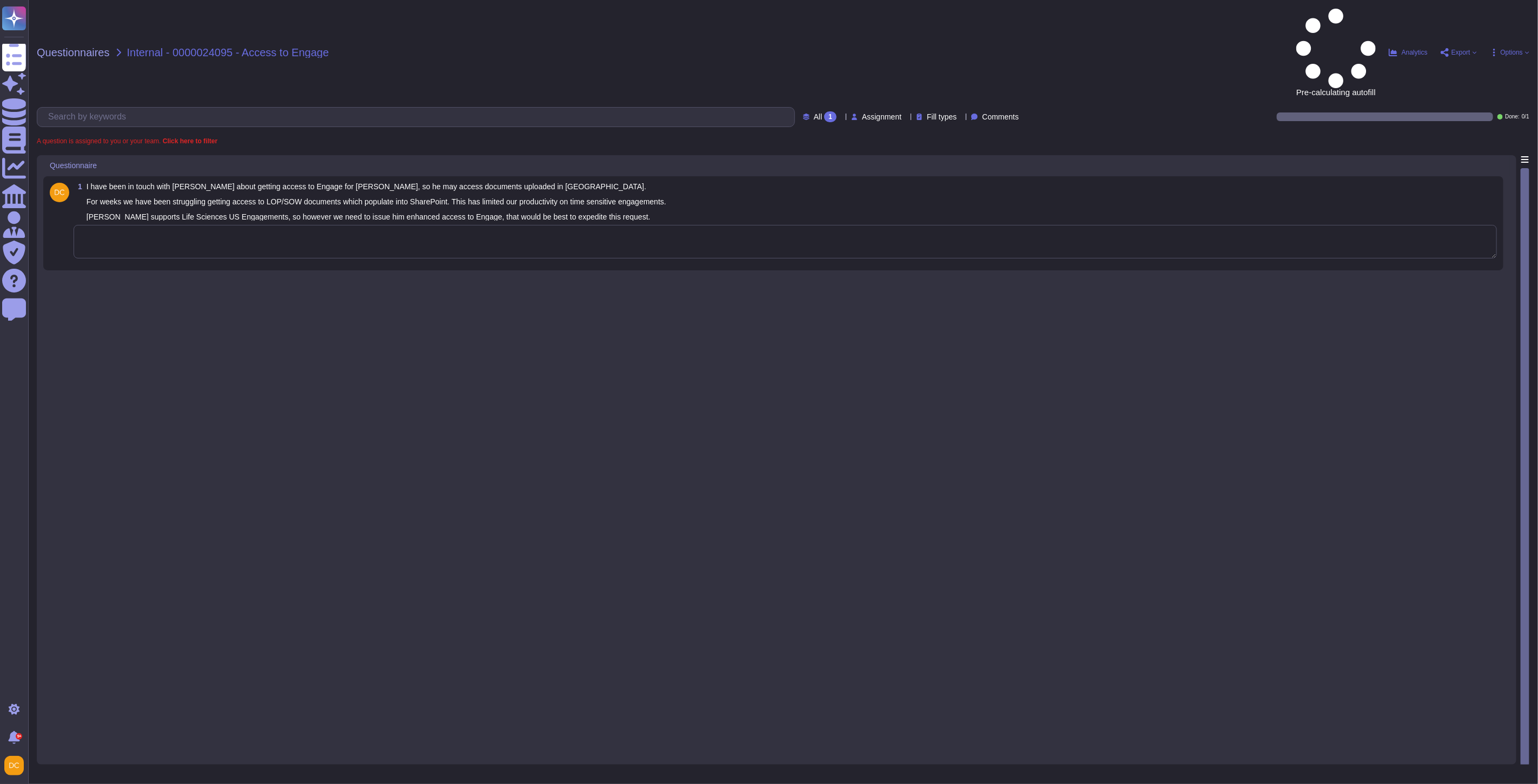
click at [213, 47] on span "Internal - 0000024095 - Access to Engage" at bounding box center [228, 52] width 202 height 11
copy span "0000024095"
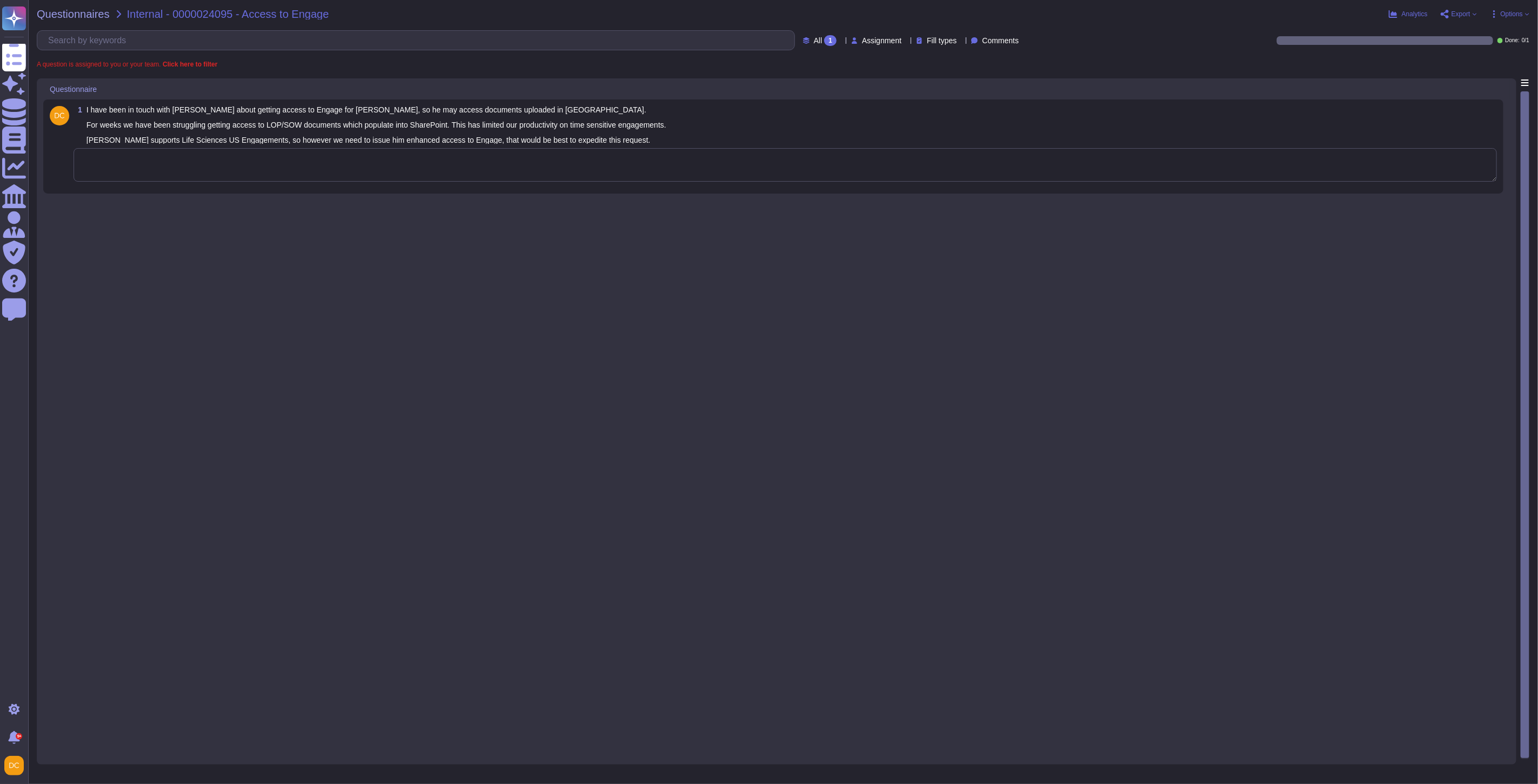
click at [625, 177] on textarea at bounding box center [786, 165] width 1424 height 34
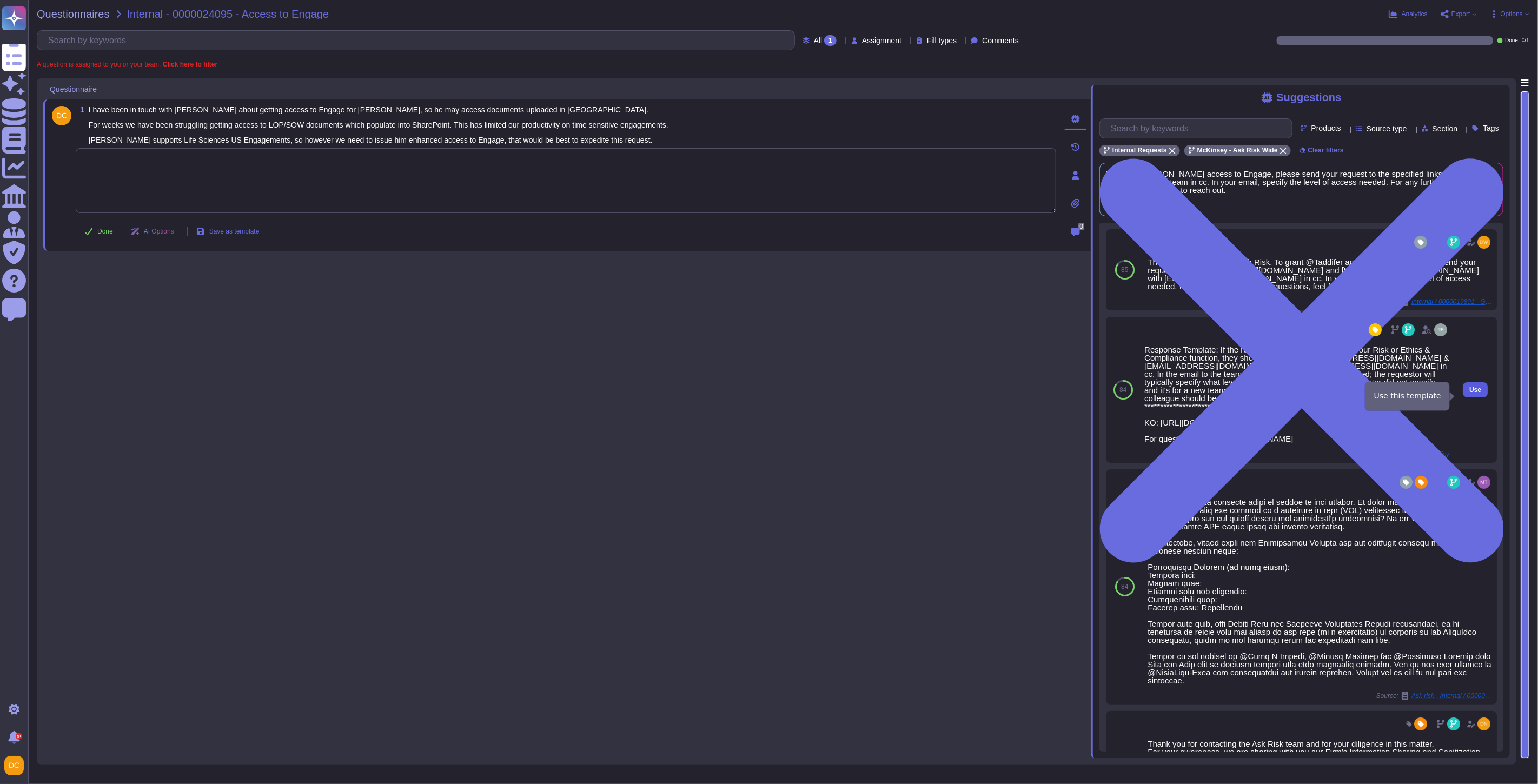
click at [1469, 393] on span "Use" at bounding box center [1475, 390] width 12 height 6
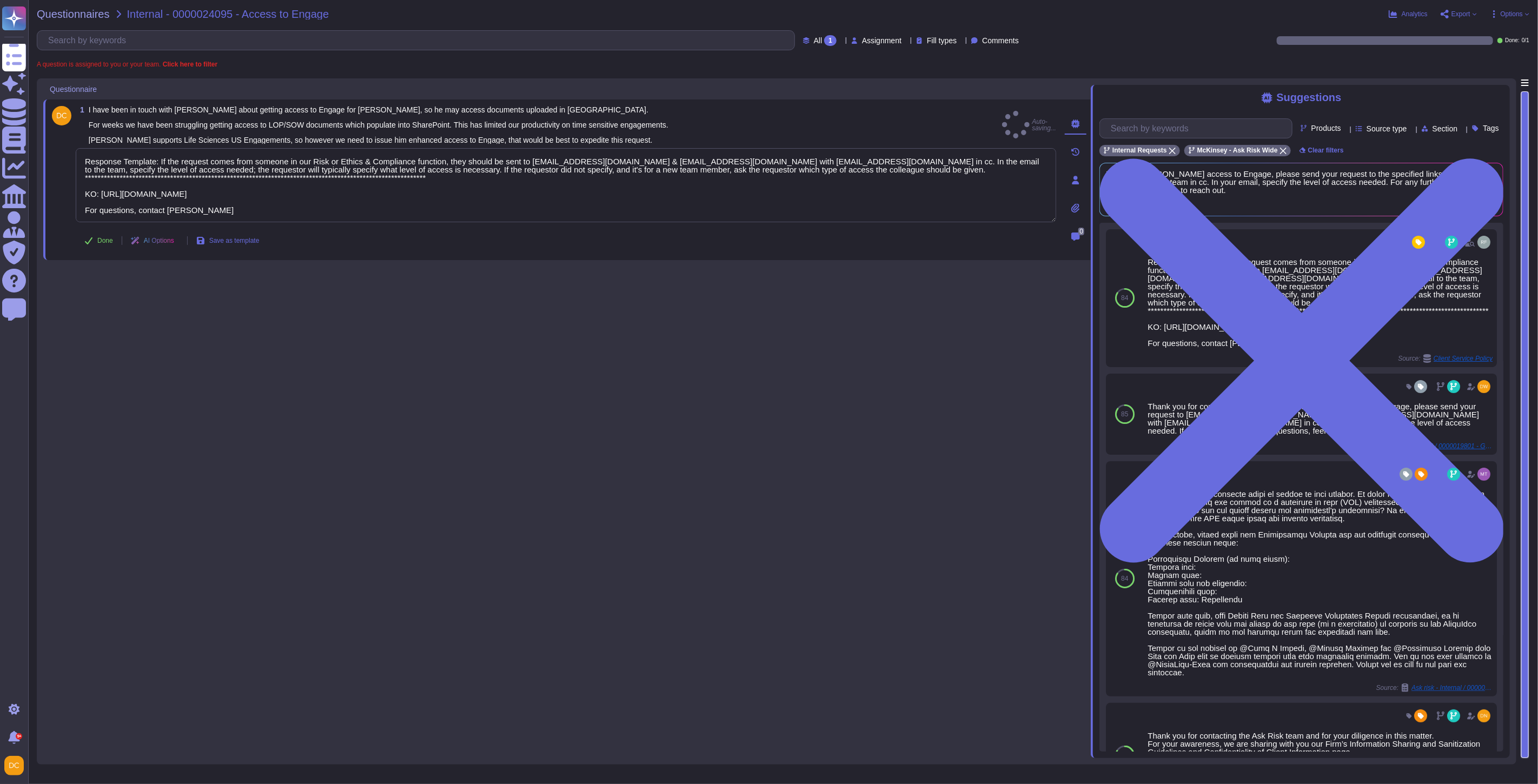
type textarea "**********"
click at [92, 244] on icon at bounding box center [89, 241] width 9 height 9
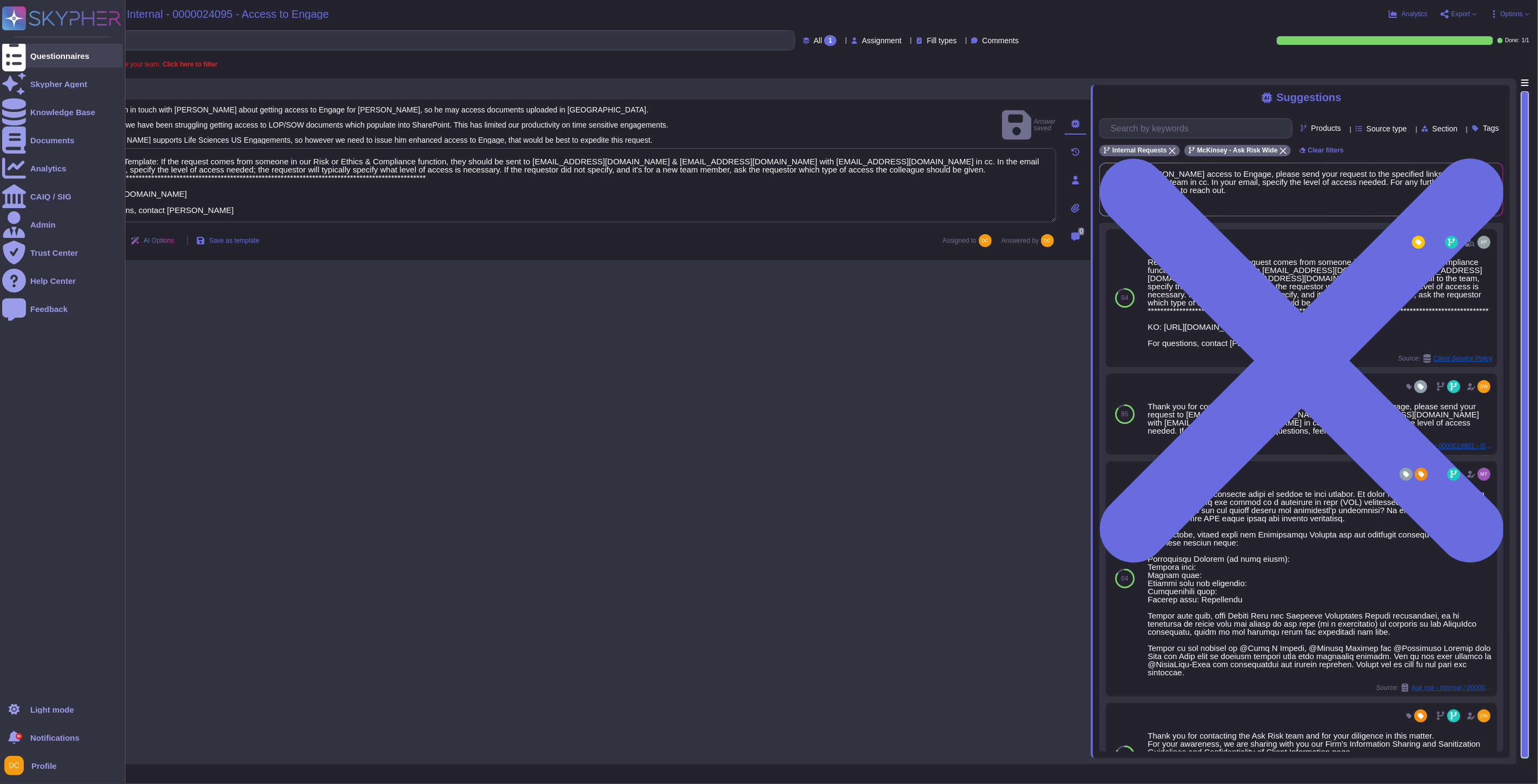
click at [17, 56] on icon at bounding box center [14, 56] width 24 height 32
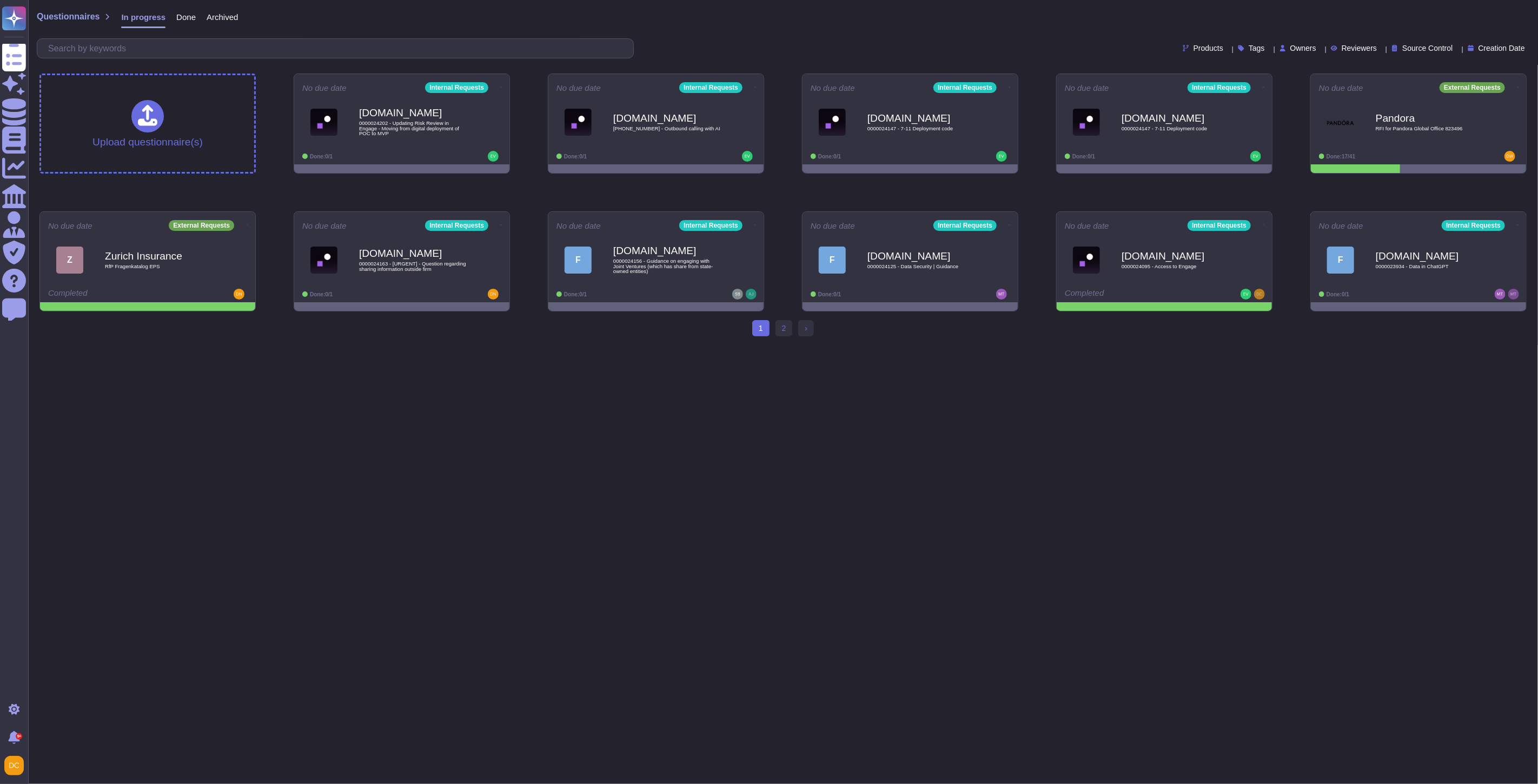
click at [1268, 345] on html "Questionnaires Skypher Agent Knowledge Base Documents Analytics CAIQ / SIG Admi…" at bounding box center [769, 172] width 1538 height 345
click at [1264, 223] on icon at bounding box center [1264, 224] width 2 height 2
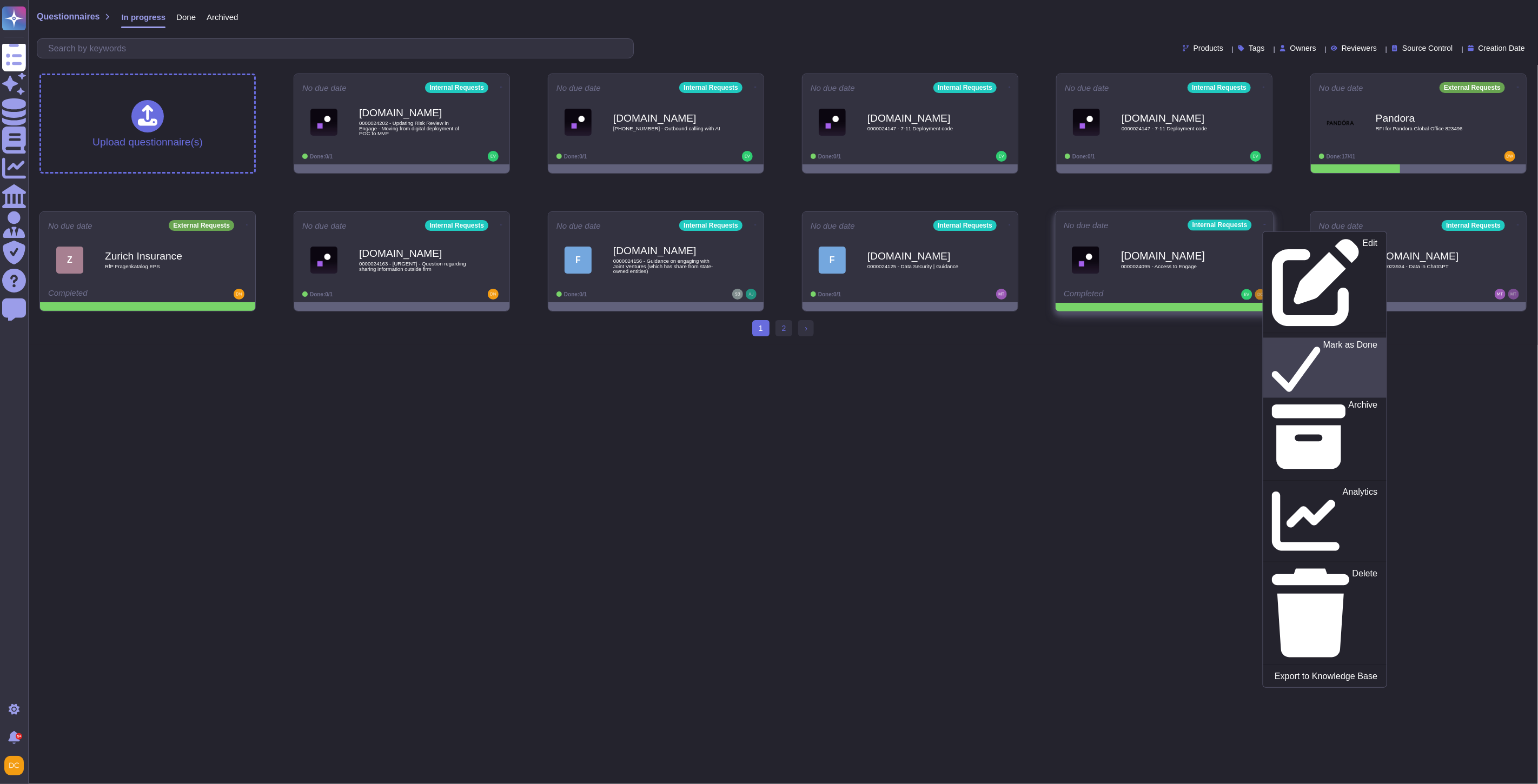
click at [1324, 340] on p "Mark as Done" at bounding box center [1351, 368] width 54 height 55
